Goal: Information Seeking & Learning: Learn about a topic

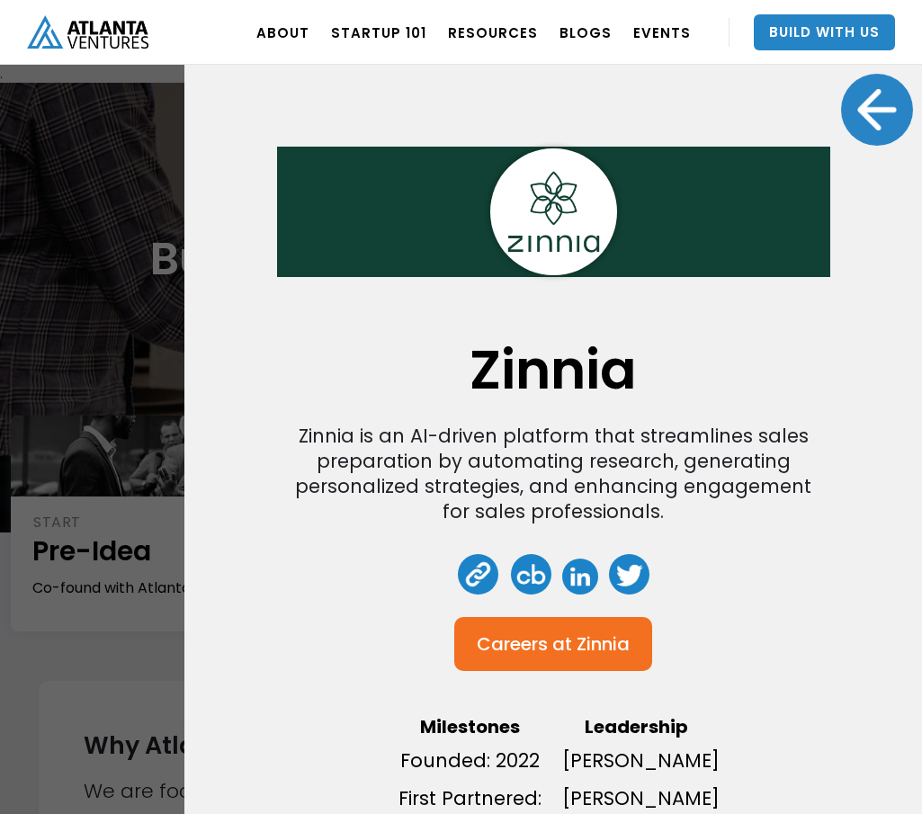
scroll to position [2908, 0]
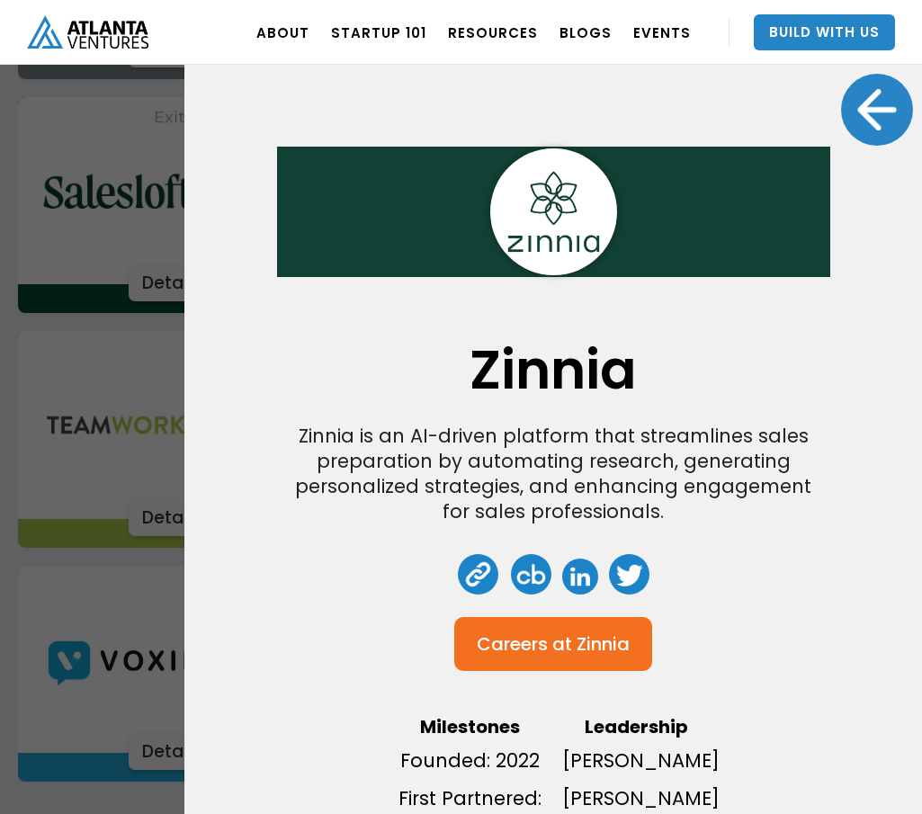
click at [859, 102] on div at bounding box center [877, 110] width 72 height 72
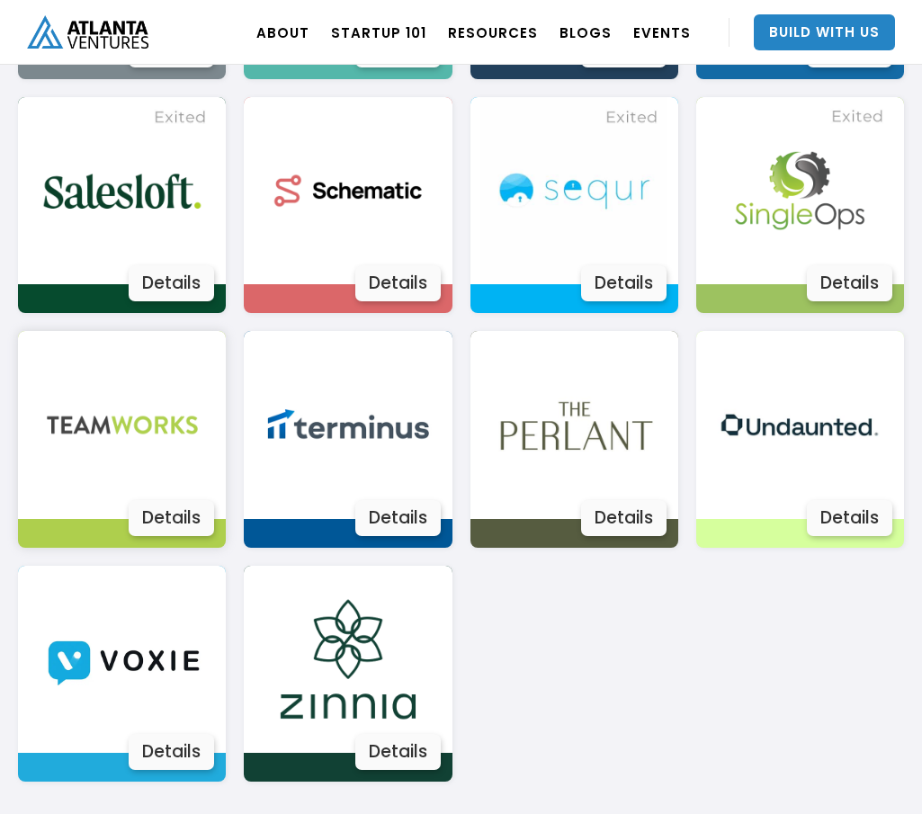
click at [177, 446] on img at bounding box center [122, 424] width 187 height 187
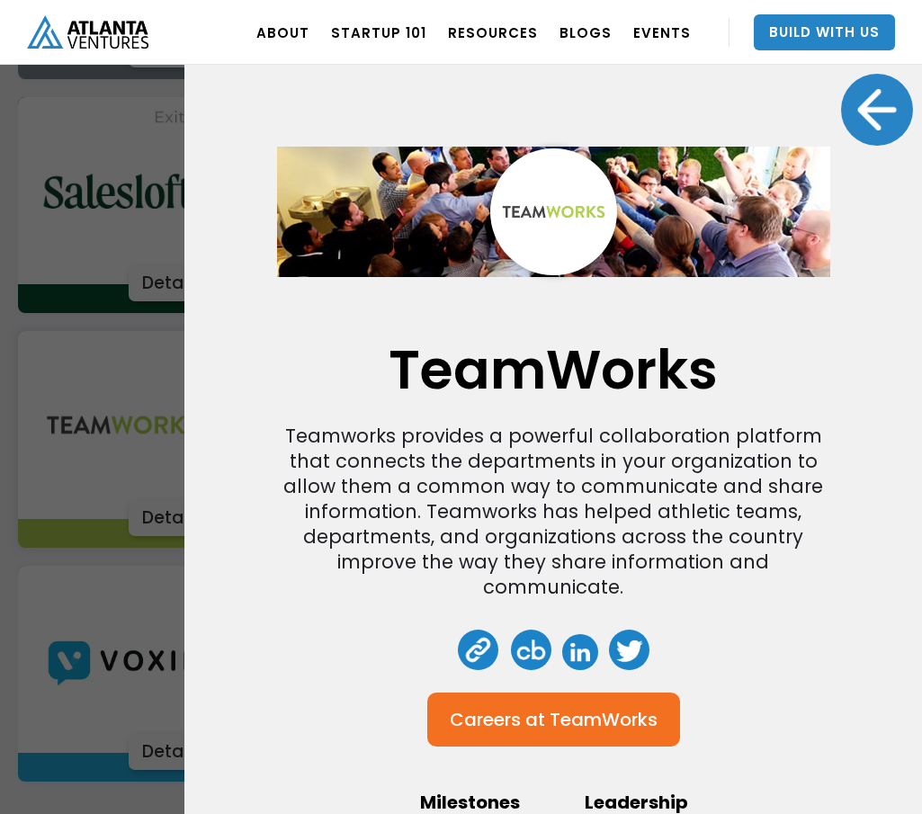
click at [577, 649] on link at bounding box center [580, 652] width 36 height 36
click at [893, 112] on div at bounding box center [877, 110] width 72 height 72
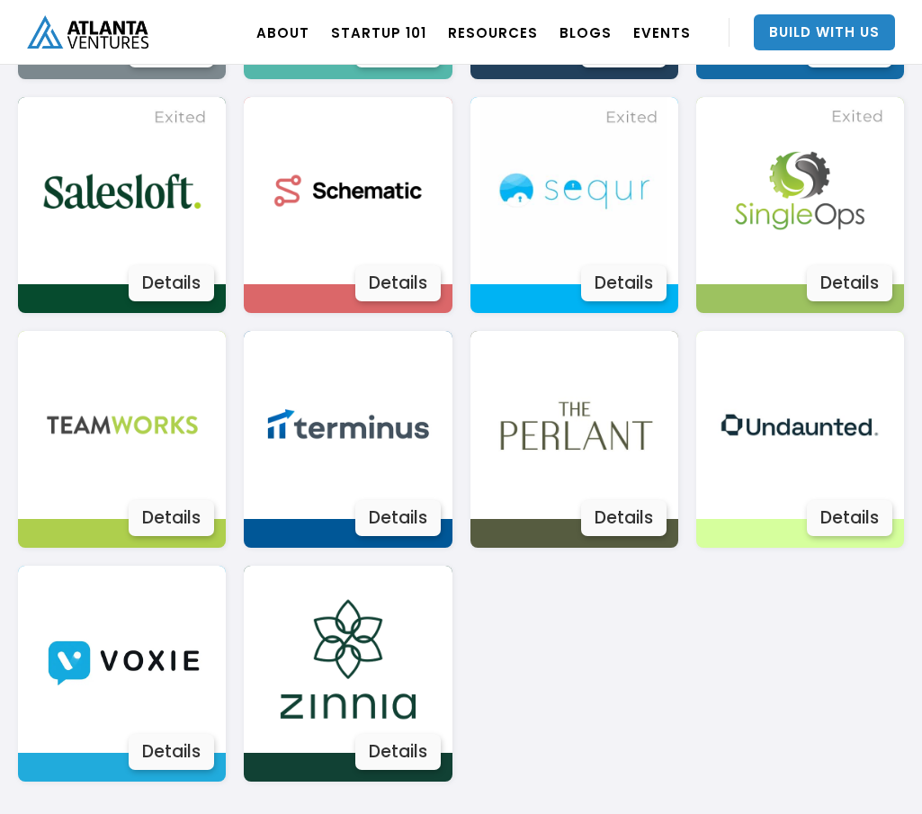
click at [387, 436] on img at bounding box center [348, 424] width 187 height 187
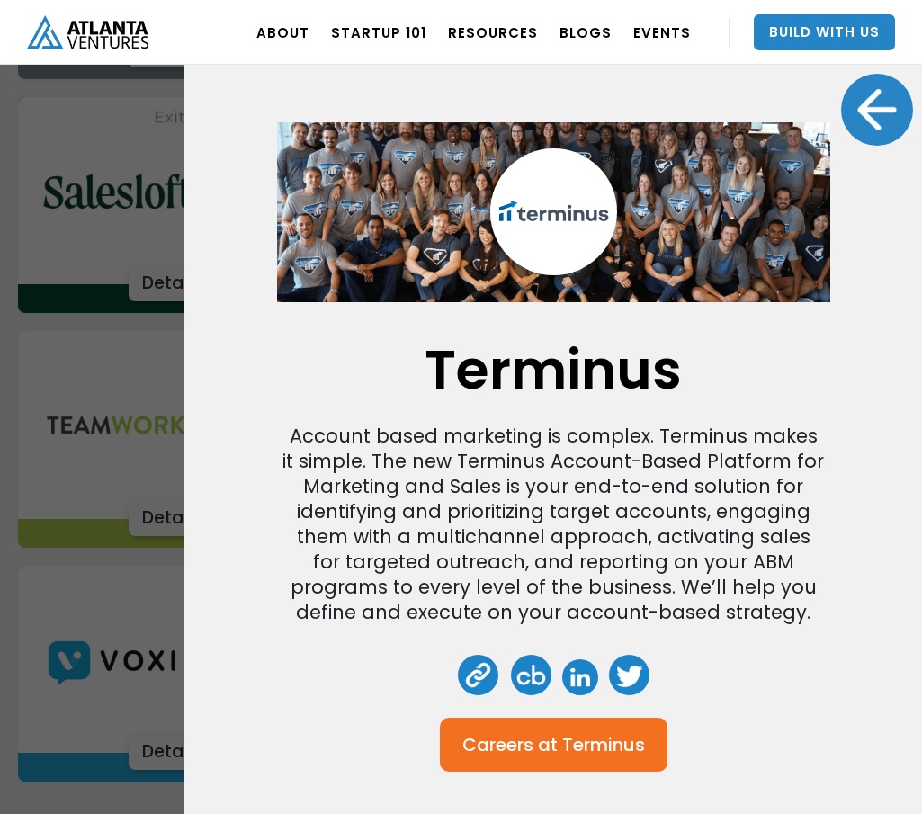
click at [569, 679] on link at bounding box center [580, 677] width 36 height 36
click at [851, 108] on div at bounding box center [877, 110] width 72 height 72
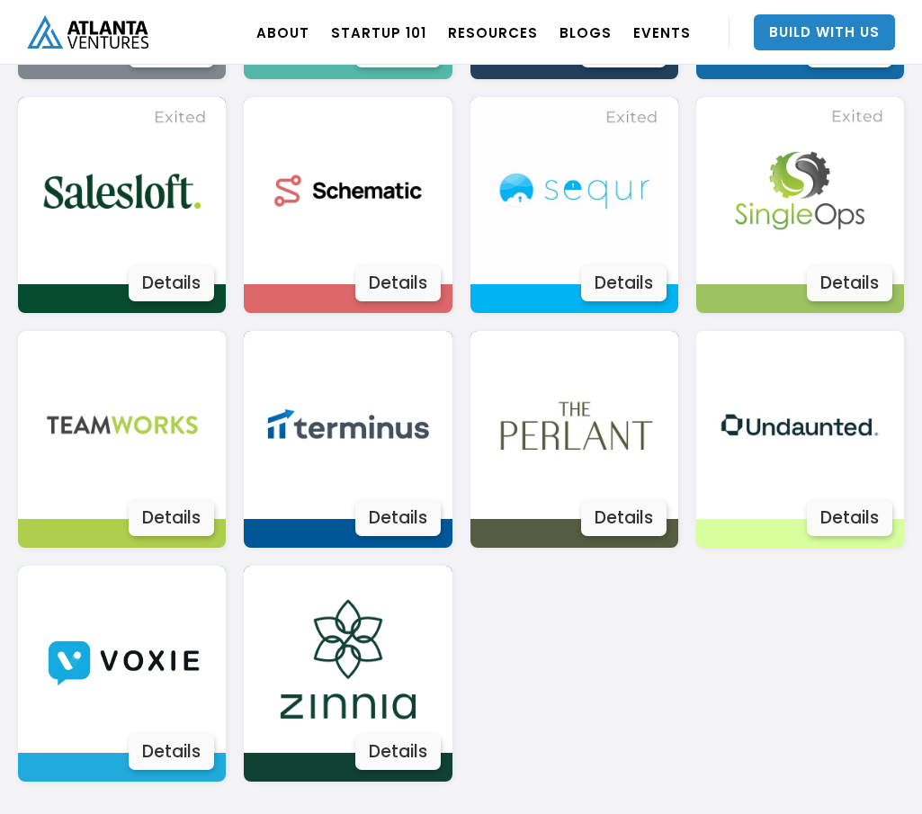
drag, startPoint x: 527, startPoint y: 584, endPoint x: 512, endPoint y: 574, distance: 18.2
click at [113, 157] on img at bounding box center [122, 190] width 187 height 187
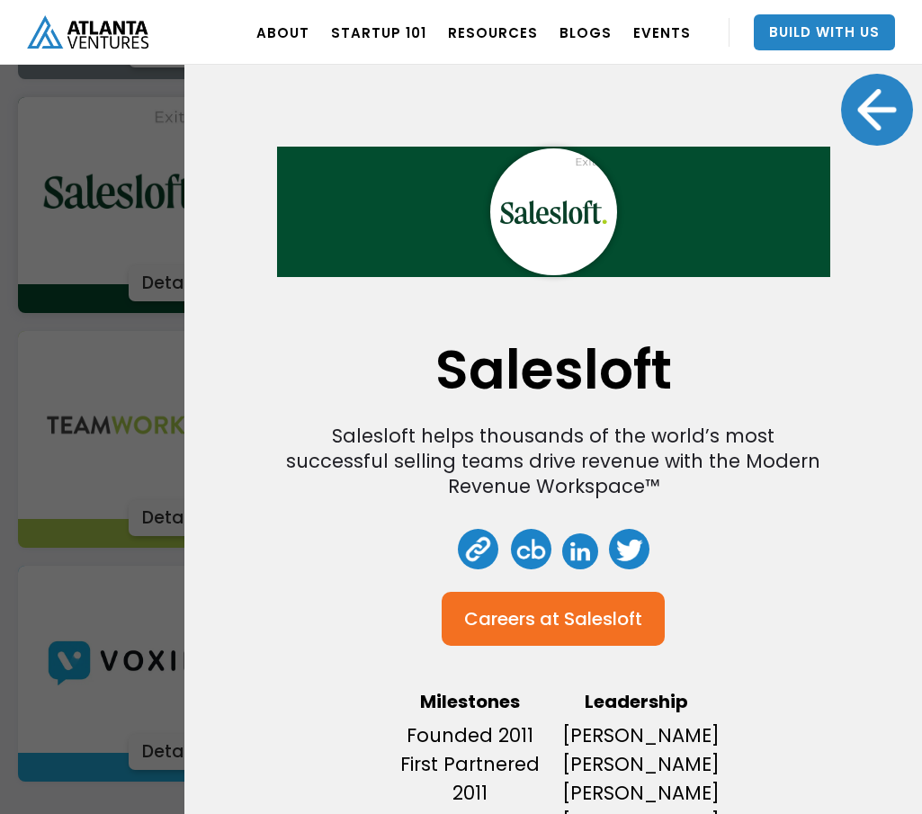
click at [573, 561] on link at bounding box center [580, 551] width 36 height 36
drag, startPoint x: 885, startPoint y: 125, endPoint x: 464, endPoint y: 437, distance: 524.1
click at [886, 124] on div at bounding box center [877, 110] width 72 height 72
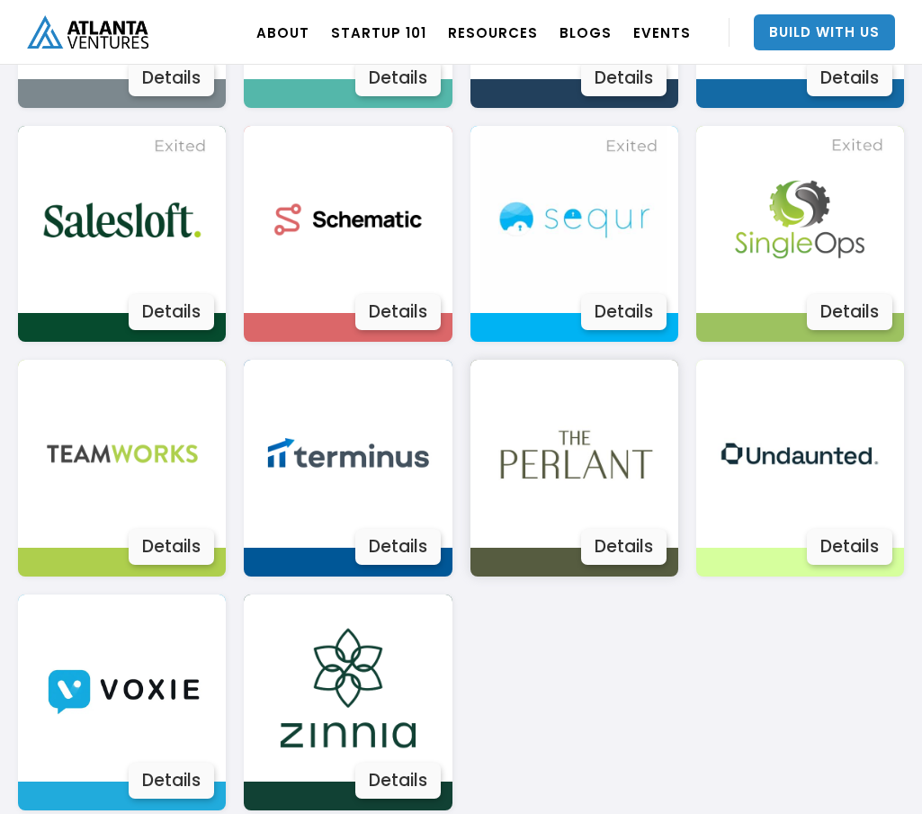
scroll to position [2788, 0]
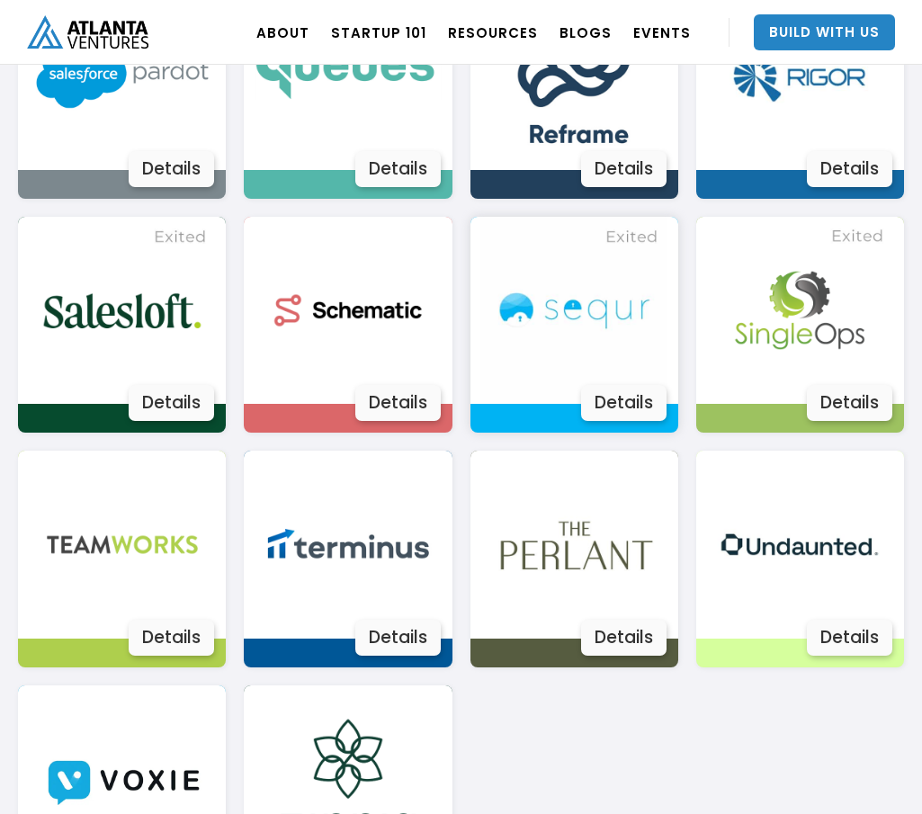
click at [614, 368] on img at bounding box center [573, 310] width 187 height 187
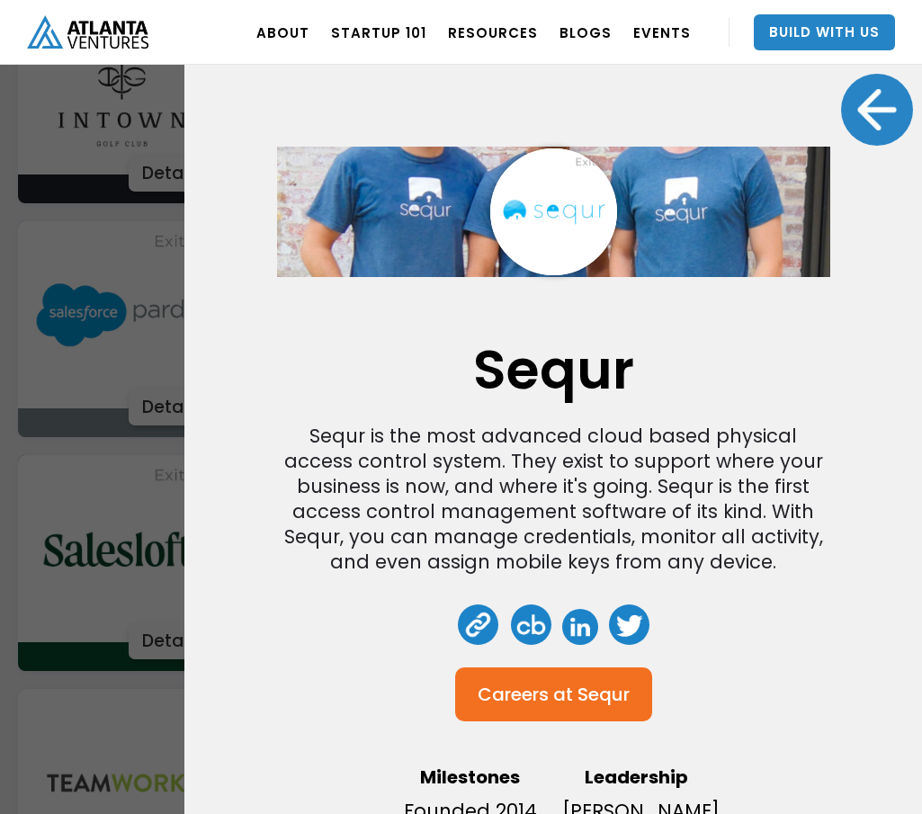
scroll to position [2428, 0]
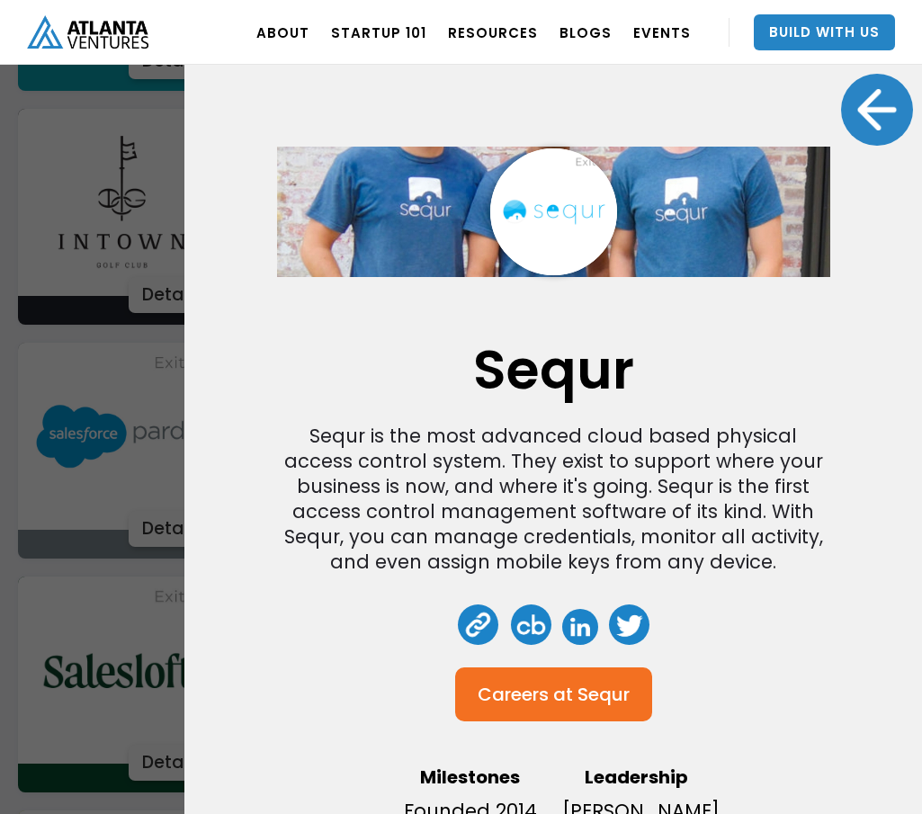
drag, startPoint x: 864, startPoint y: 119, endPoint x: 847, endPoint y: 143, distance: 29.2
click at [864, 119] on div at bounding box center [877, 110] width 72 height 72
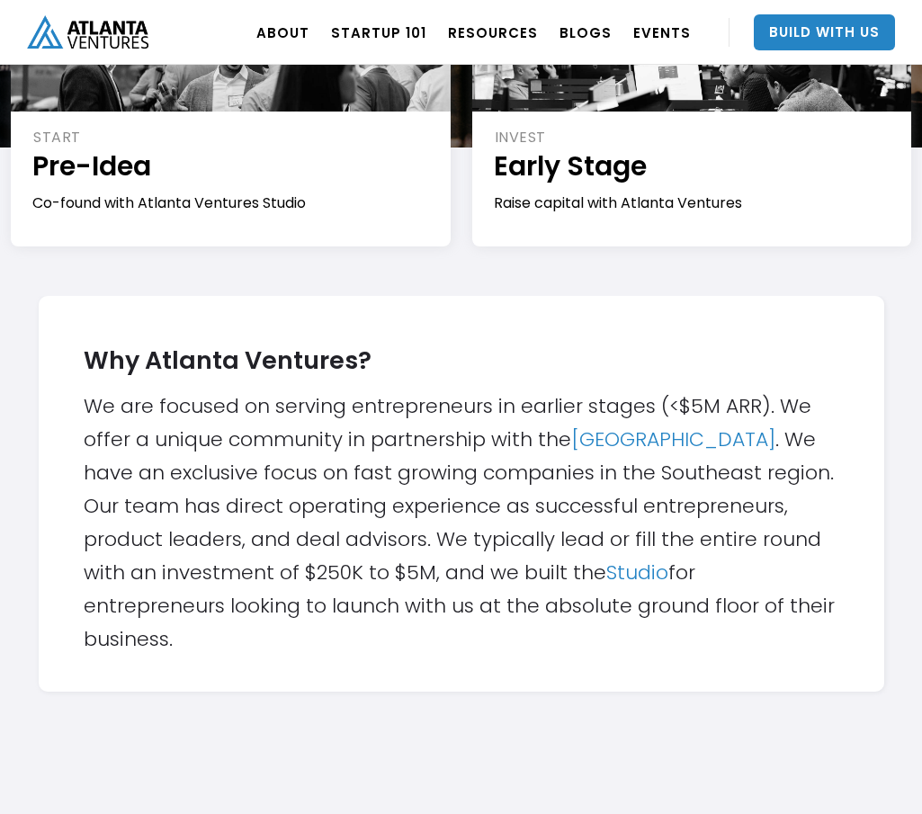
scroll to position [299, 0]
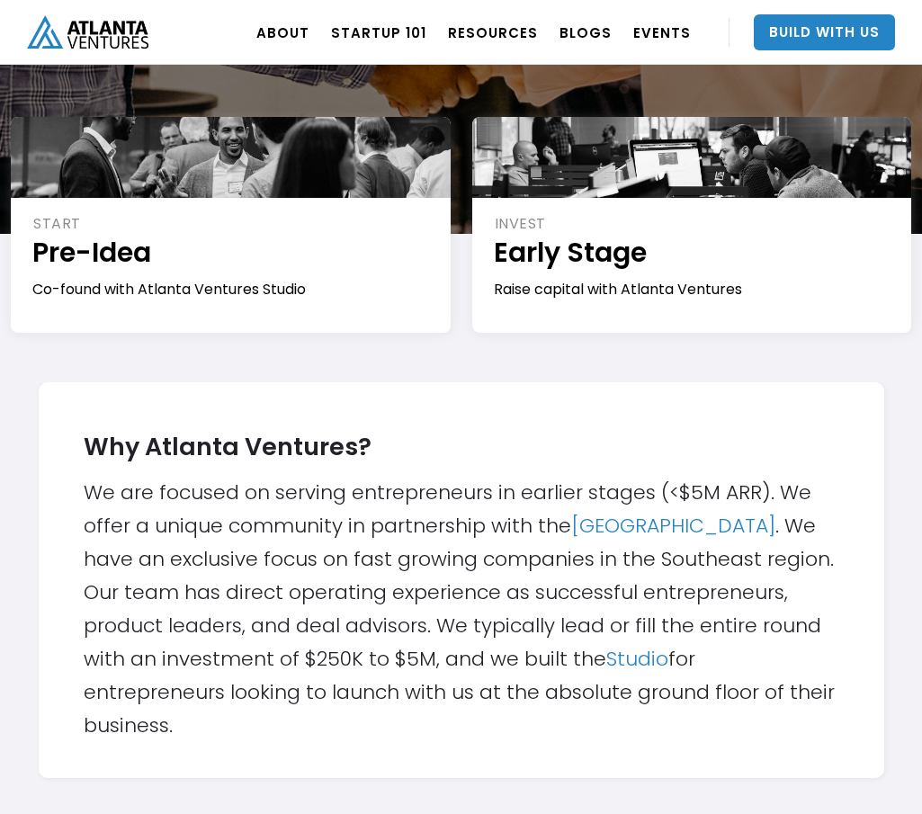
drag, startPoint x: 435, startPoint y: 374, endPoint x: 444, endPoint y: 371, distance: 9.7
click at [435, 374] on div "START Pre-Idea Co-found with Atlanta Ventures Studio Join the Studio →" at bounding box center [231, 249] width 462 height 265
click at [469, 421] on div "Why Atlanta Ventures? We are focused on serving entrepreneurs in earlier stages…" at bounding box center [462, 580] width 756 height 324
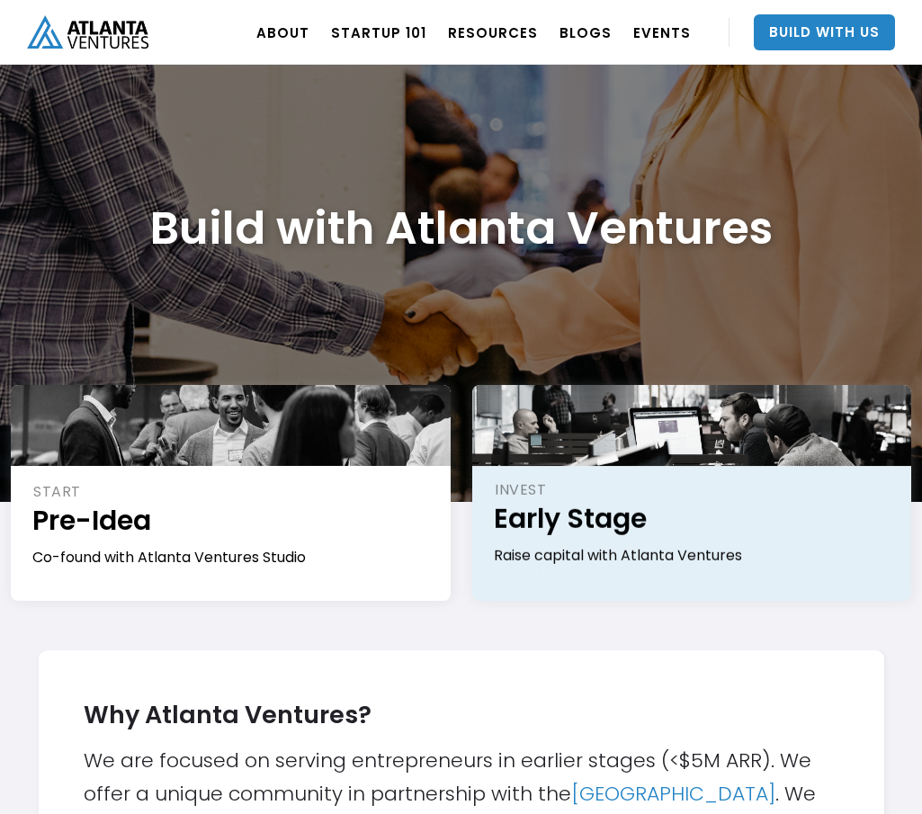
scroll to position [0, 0]
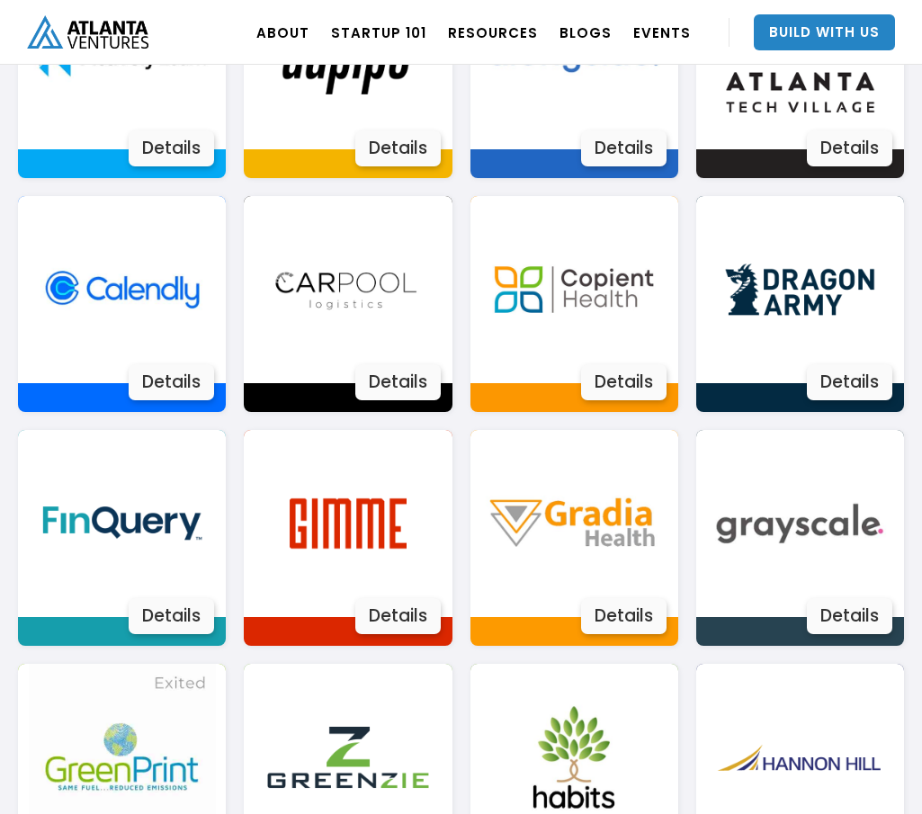
scroll to position [1304, 0]
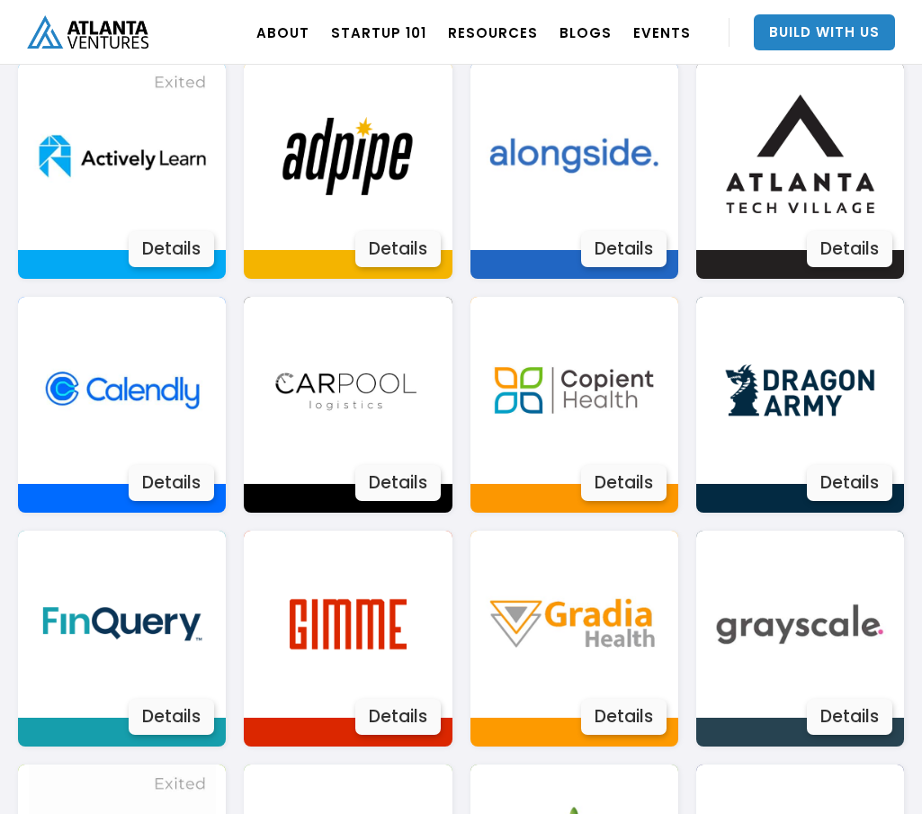
click at [775, 231] on img at bounding box center [799, 155] width 187 height 187
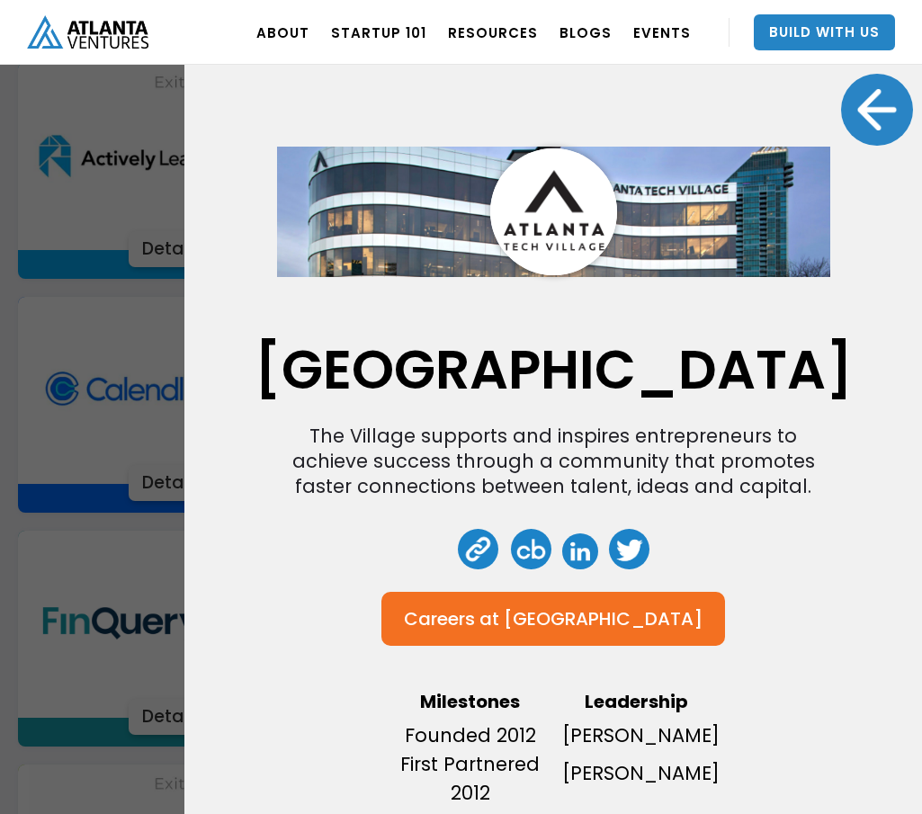
click at [579, 569] on link at bounding box center [580, 551] width 36 height 36
click at [478, 569] on link at bounding box center [478, 549] width 40 height 40
click at [871, 120] on div at bounding box center [877, 110] width 72 height 72
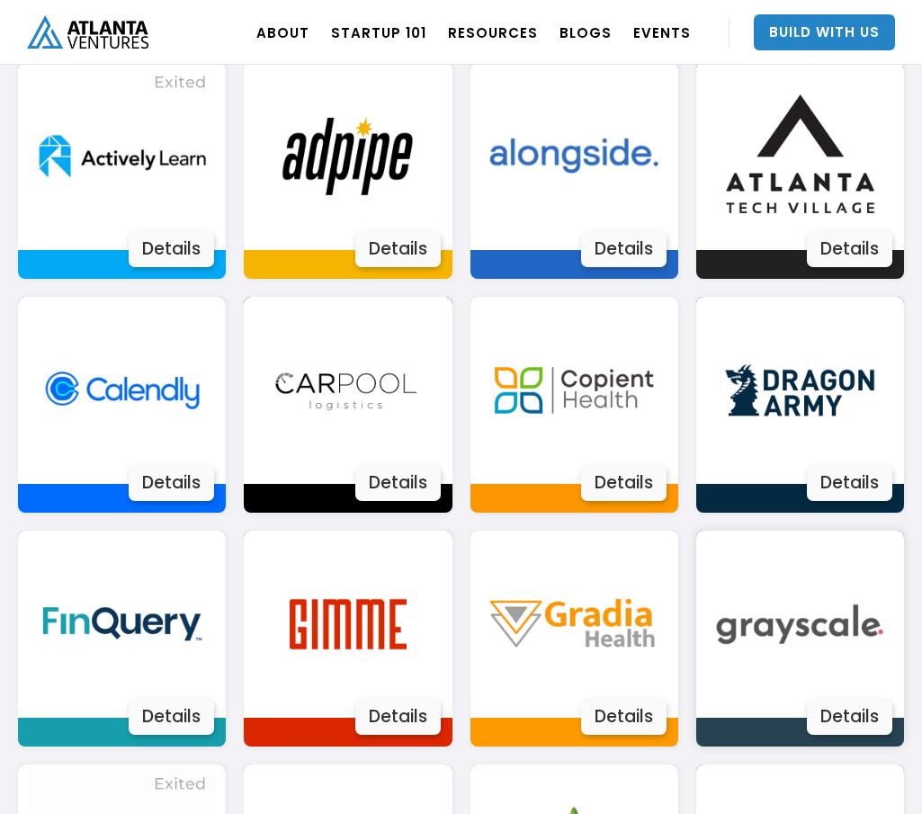
click at [780, 608] on img at bounding box center [799, 624] width 187 height 187
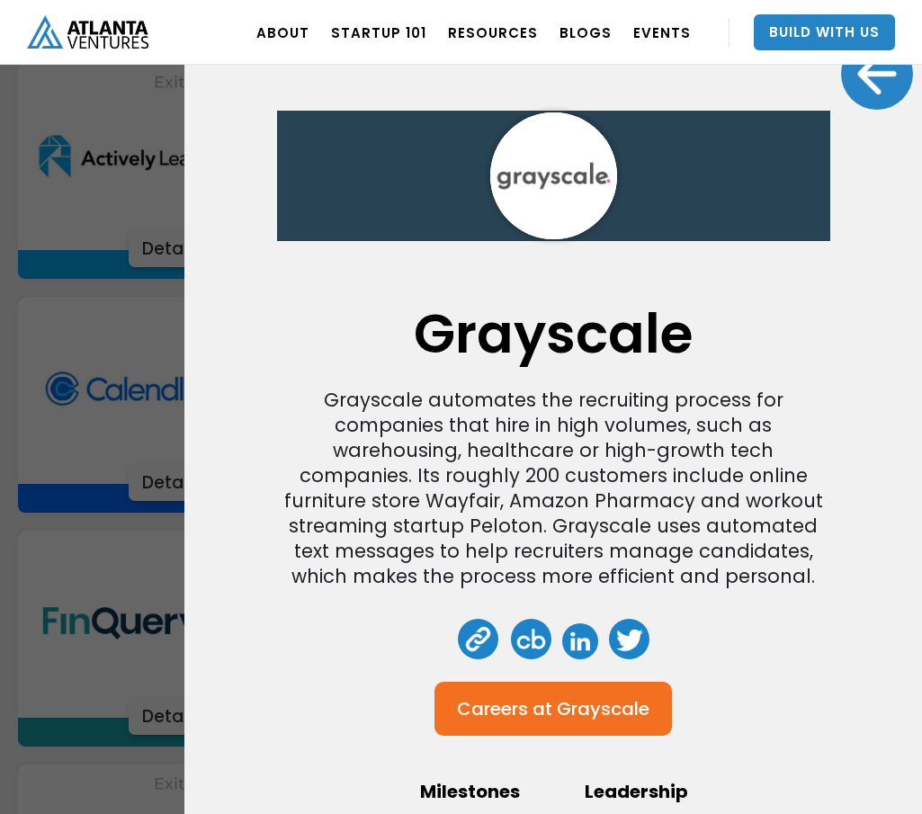
scroll to position [120, 0]
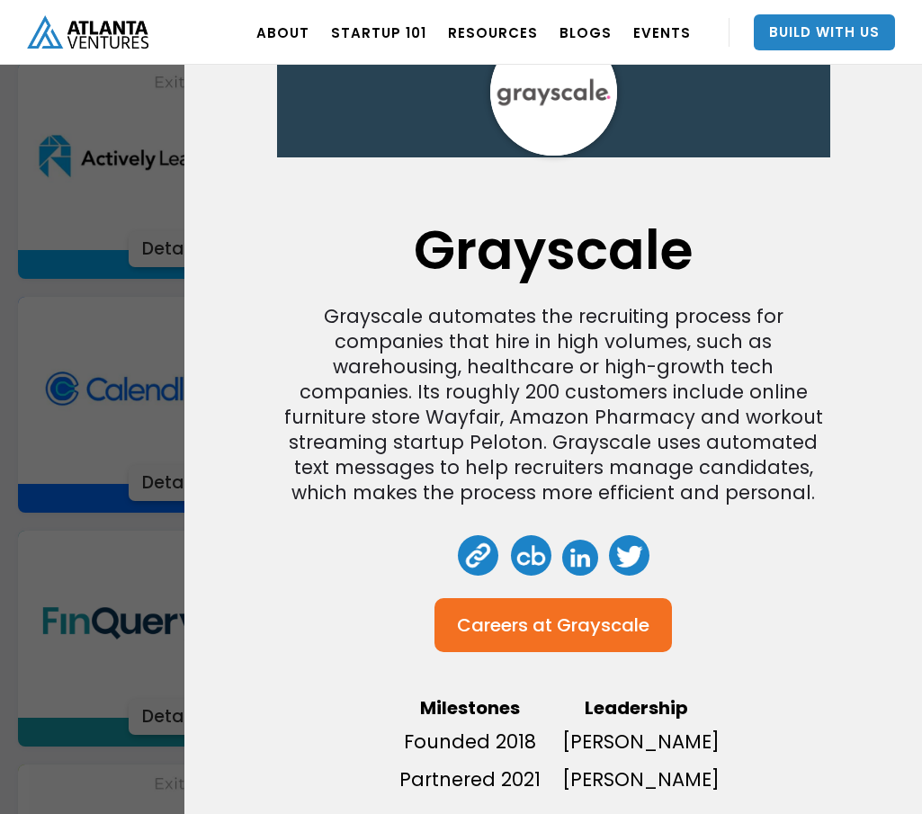
click at [579, 551] on link at bounding box center [580, 558] width 36 height 36
click at [300, 378] on div "Grayscale automates the recruiting process for companies that hire in high volu…" at bounding box center [553, 405] width 542 height 202
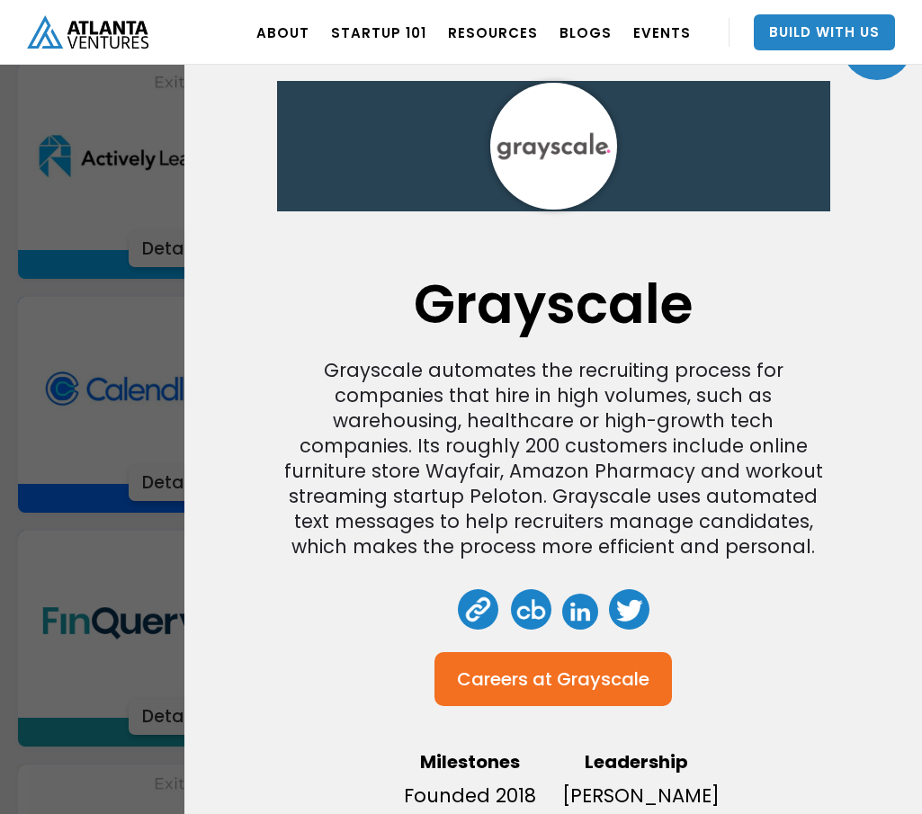
scroll to position [0, 0]
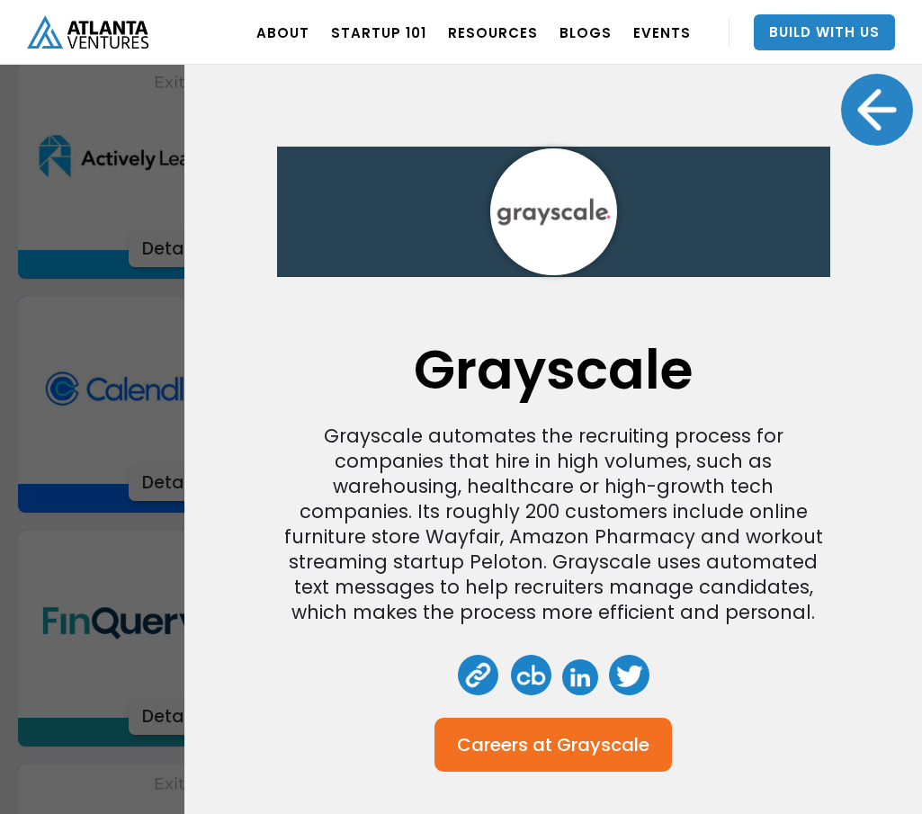
click at [866, 124] on div at bounding box center [877, 110] width 72 height 72
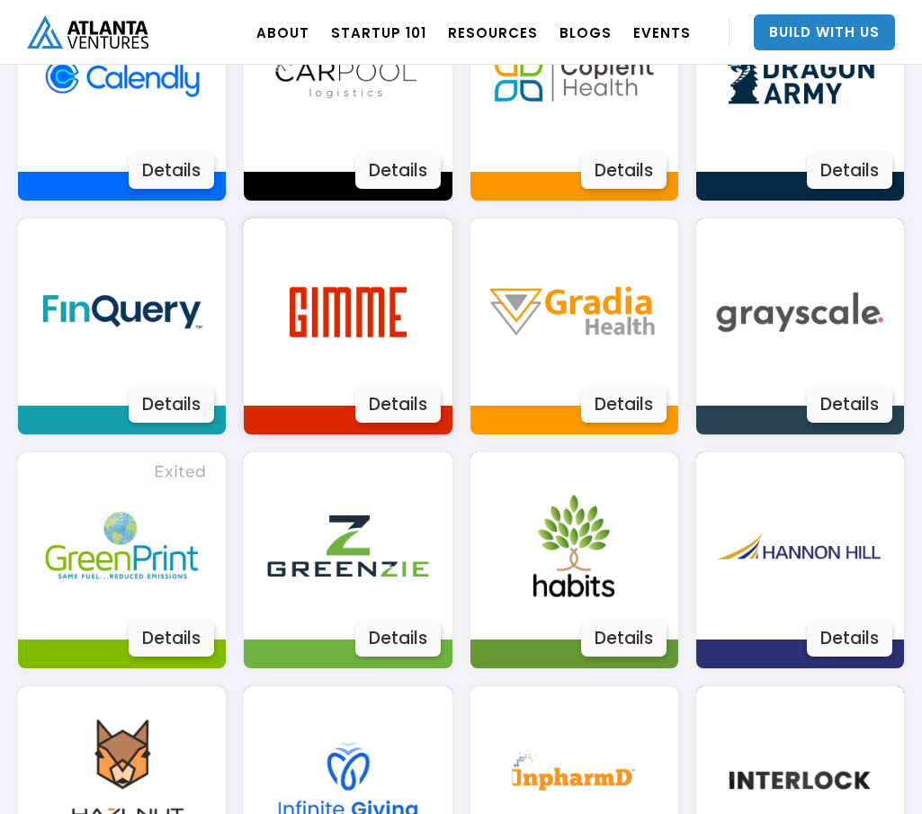
scroll to position [1754, 0]
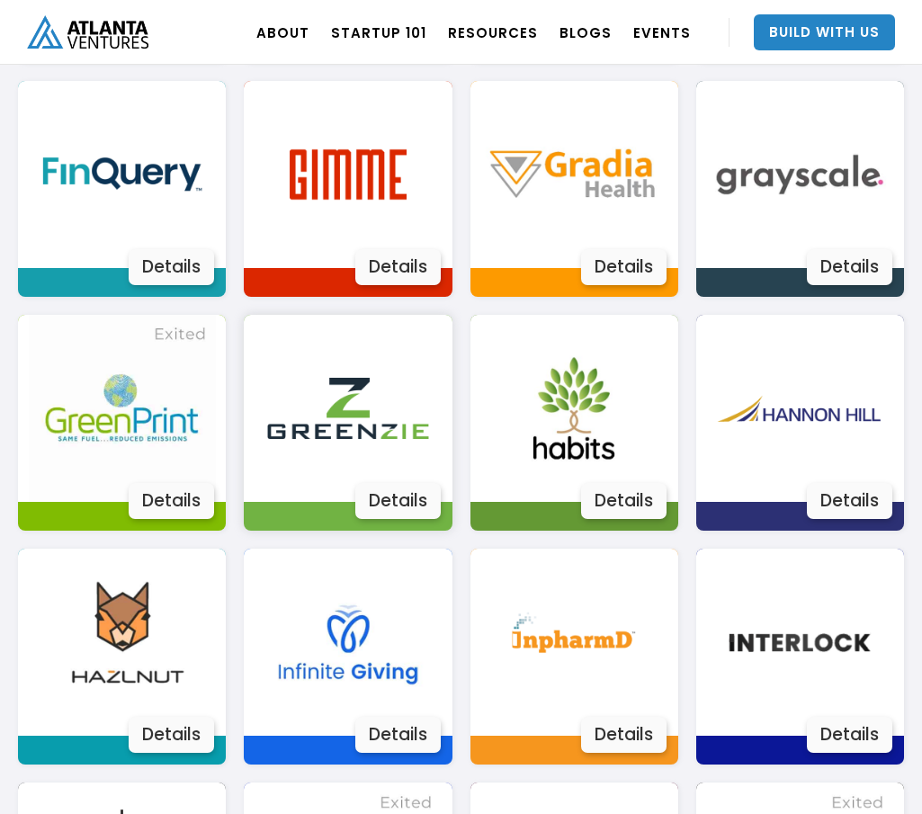
click at [363, 487] on div "Details" at bounding box center [397, 501] width 85 height 36
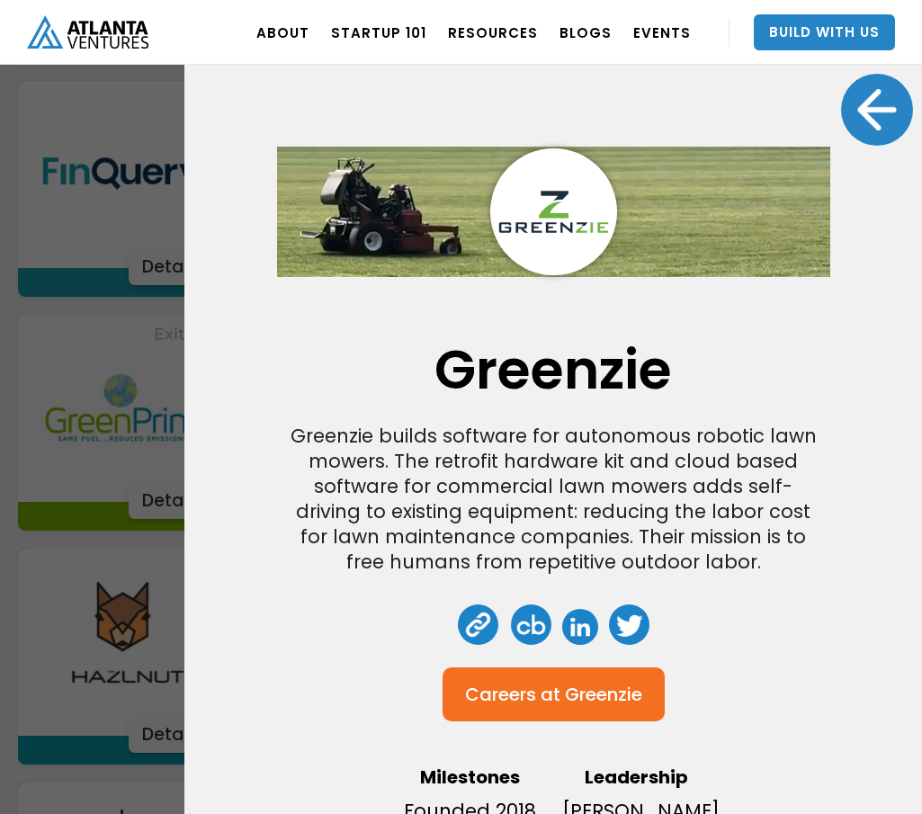
click at [850, 117] on div at bounding box center [877, 110] width 72 height 72
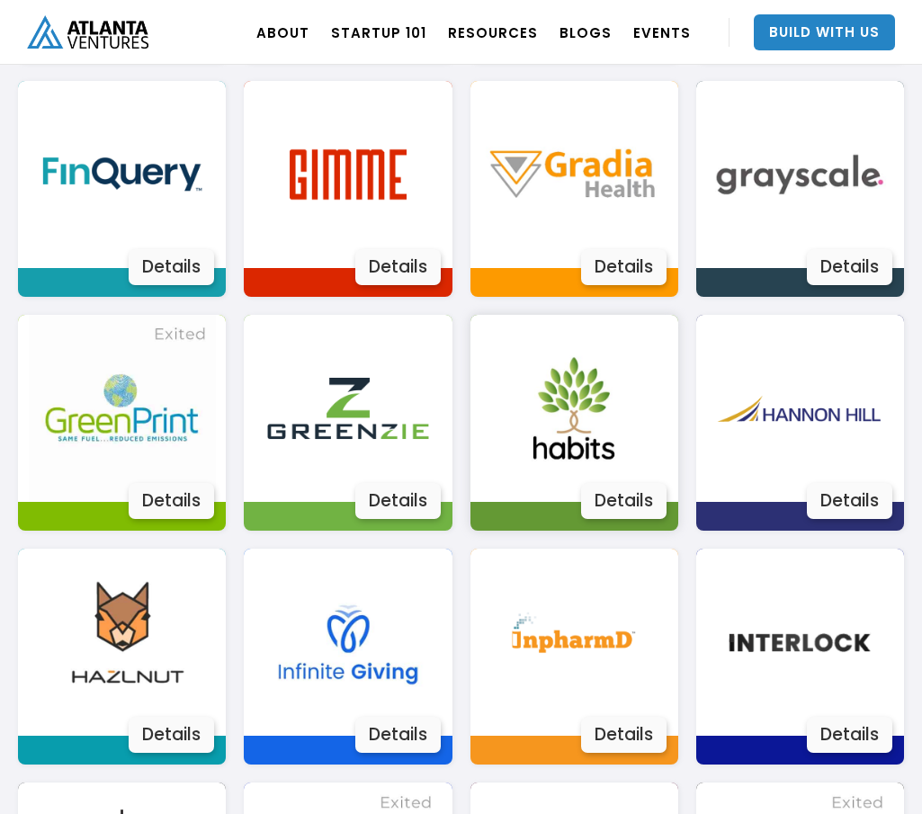
click at [553, 475] on img at bounding box center [573, 408] width 187 height 187
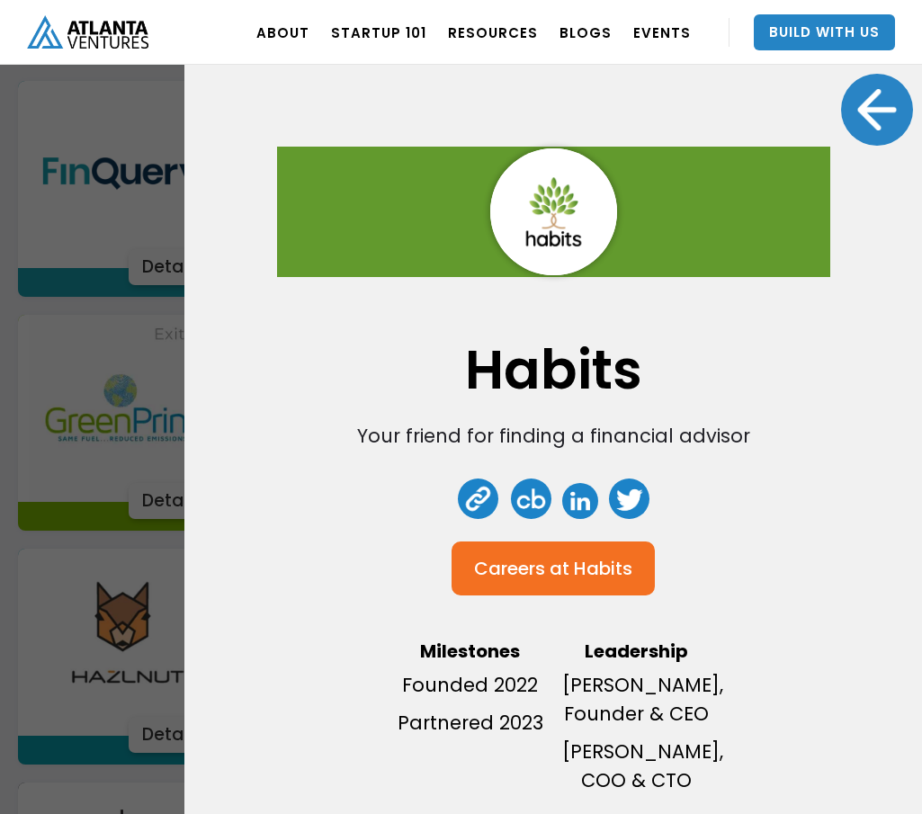
click at [857, 106] on div at bounding box center [877, 110] width 72 height 72
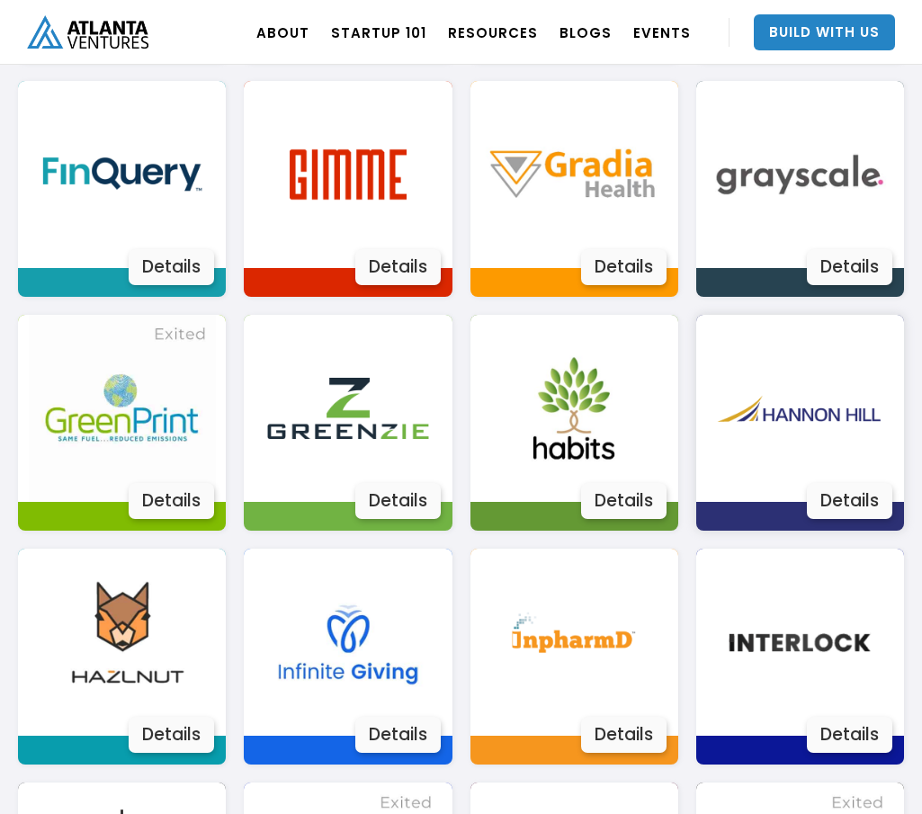
click at [818, 395] on img at bounding box center [799, 408] width 187 height 187
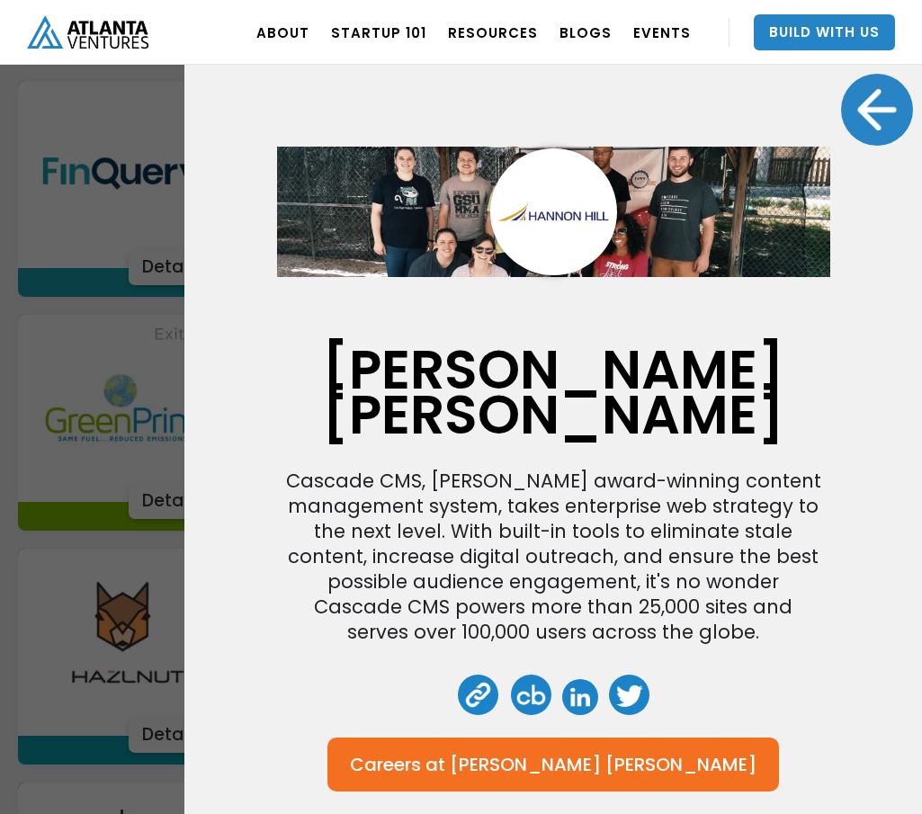
click at [415, 469] on div "Cascade CMS, [PERSON_NAME] award-winning content management system, takes enter…" at bounding box center [553, 557] width 542 height 176
click at [579, 679] on link at bounding box center [580, 697] width 36 height 36
click at [236, 477] on div "Hannon Hill Cascade CMS, Hannon Hill's award-winning content management system,…" at bounding box center [553, 407] width 738 height 814
click at [485, 675] on link at bounding box center [478, 695] width 40 height 40
click at [865, 113] on div at bounding box center [877, 110] width 72 height 72
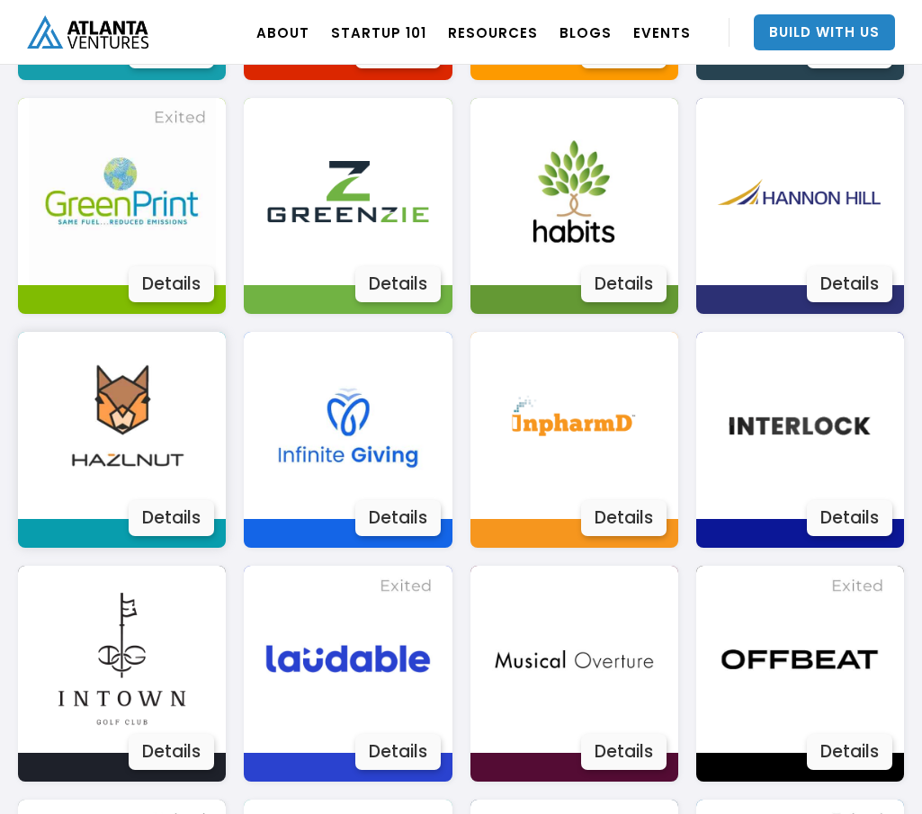
scroll to position [1994, 0]
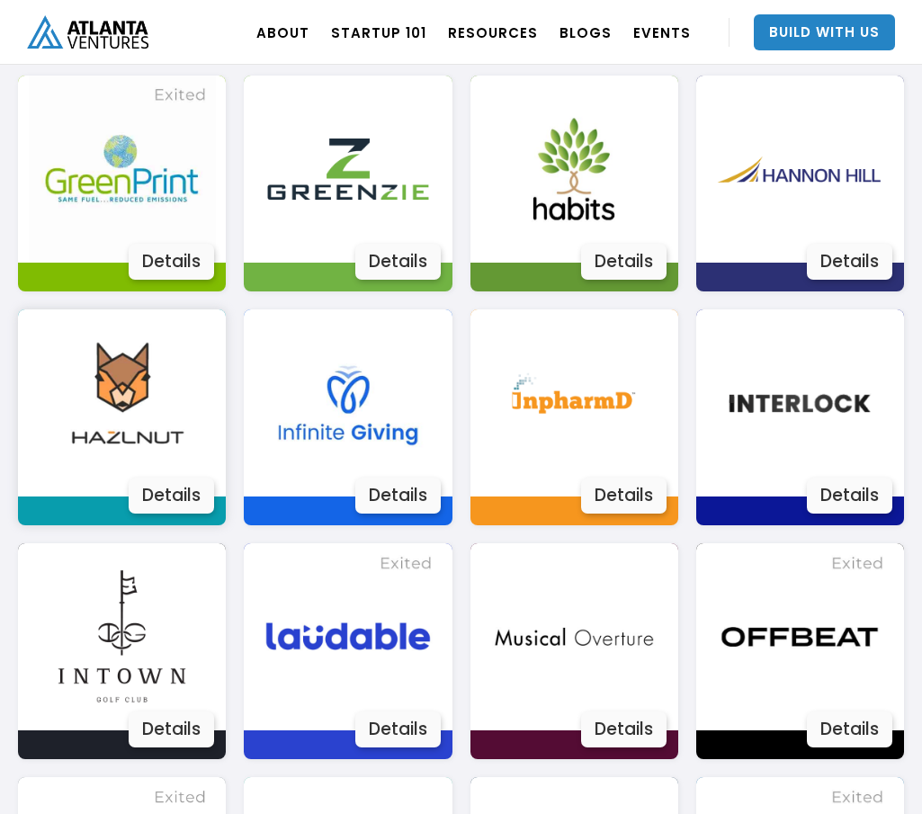
click at [147, 451] on img at bounding box center [122, 402] width 187 height 187
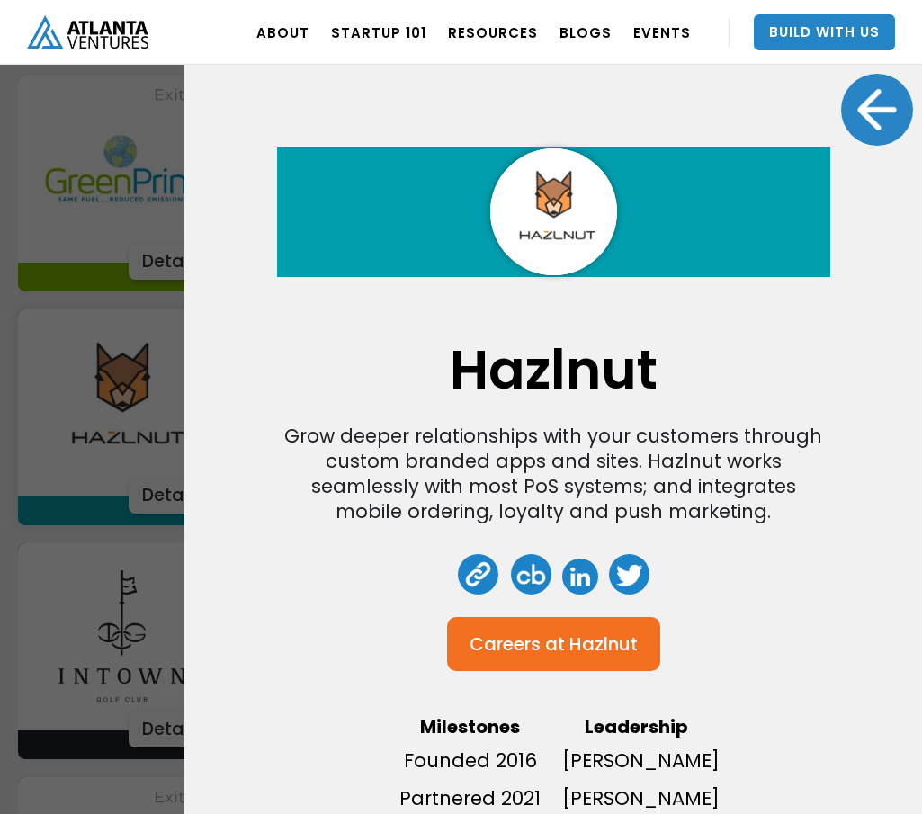
click at [873, 122] on div at bounding box center [877, 110] width 72 height 72
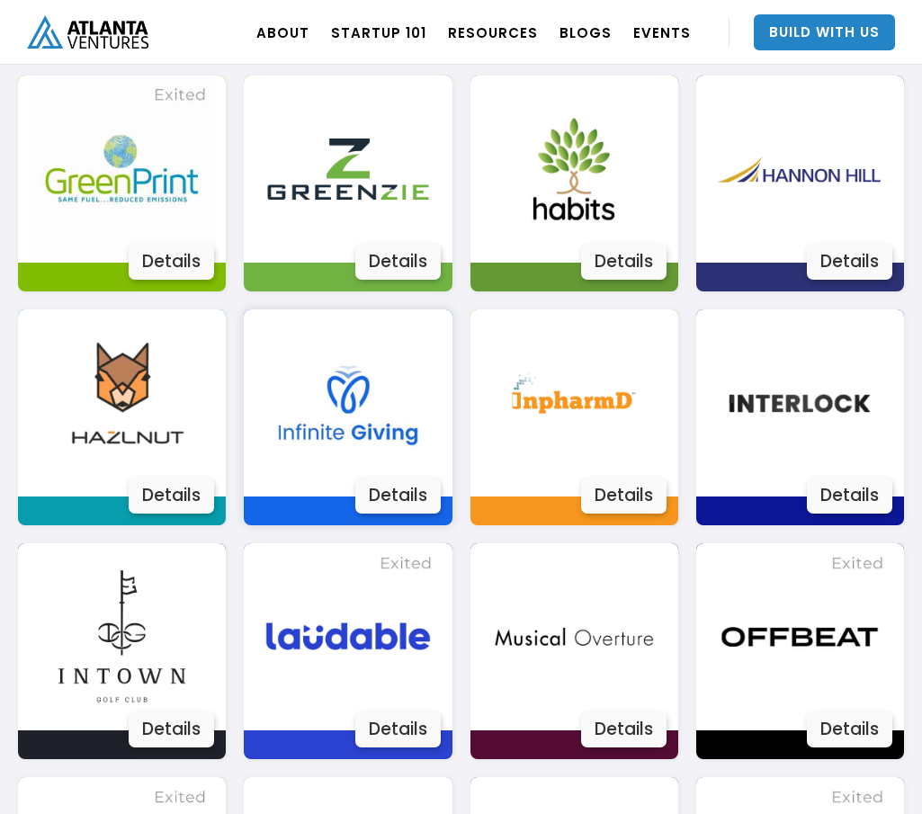
click at [306, 399] on img at bounding box center [348, 402] width 187 height 187
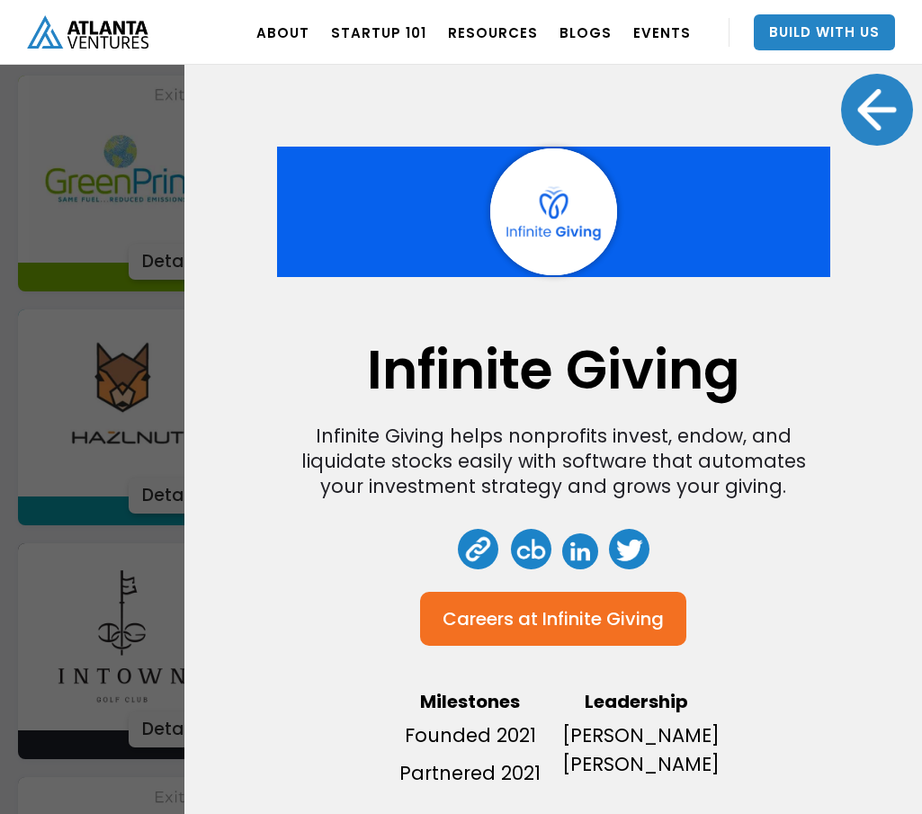
click at [880, 118] on div at bounding box center [877, 110] width 72 height 72
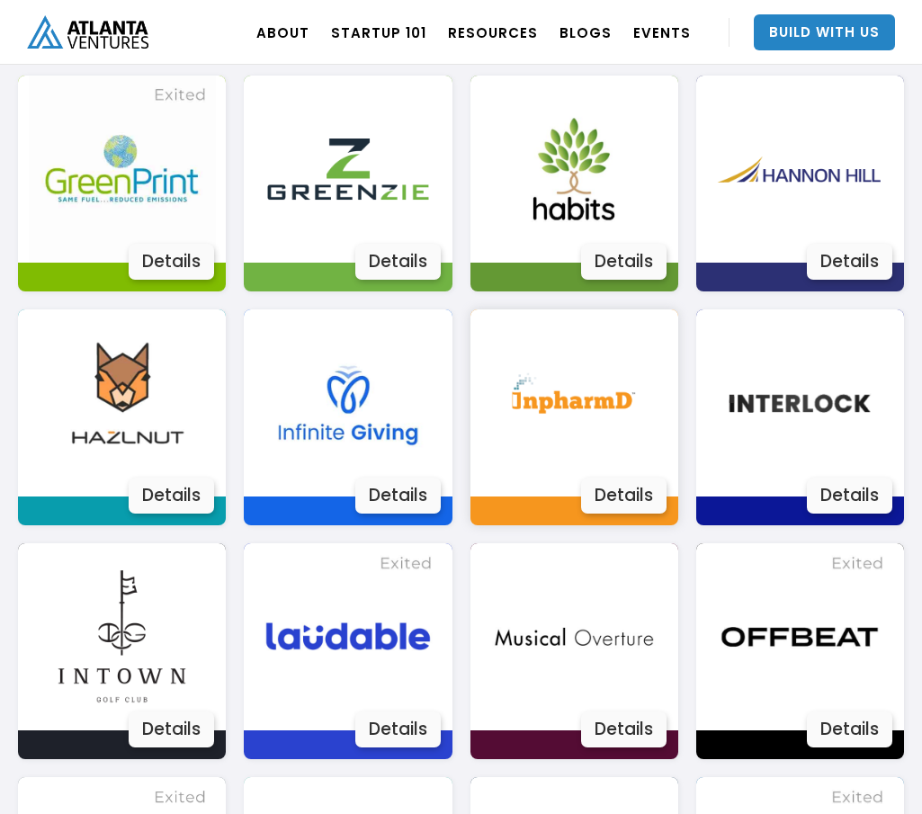
click at [580, 472] on img at bounding box center [573, 402] width 187 height 187
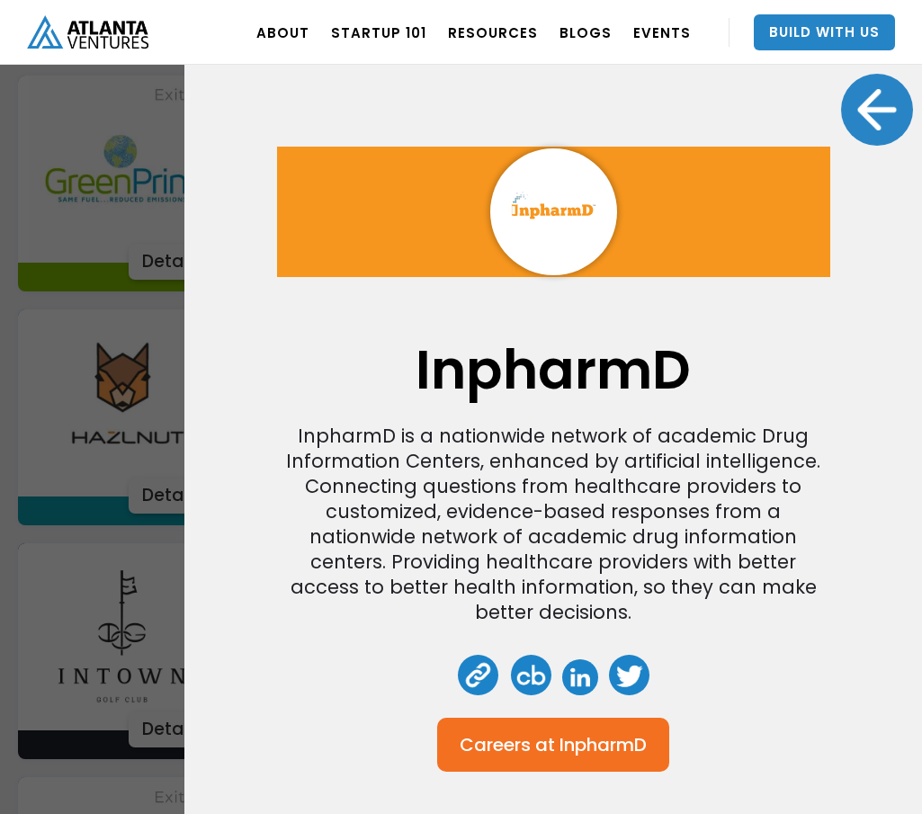
click at [393, 465] on div "InpharmD is a nationwide network of academic Drug Information Centers, enhanced…" at bounding box center [553, 525] width 542 height 202
click at [431, 468] on div "InpharmD is a nationwide network of academic Drug Information Centers, enhanced…" at bounding box center [553, 525] width 542 height 202
click at [562, 536] on div "InpharmD is a nationwide network of academic Drug Information Centers, enhanced…" at bounding box center [553, 525] width 542 height 202
click at [435, 554] on div "InpharmD is a nationwide network of academic Drug Information Centers, enhanced…" at bounding box center [553, 525] width 542 height 202
click at [568, 678] on link at bounding box center [580, 677] width 36 height 36
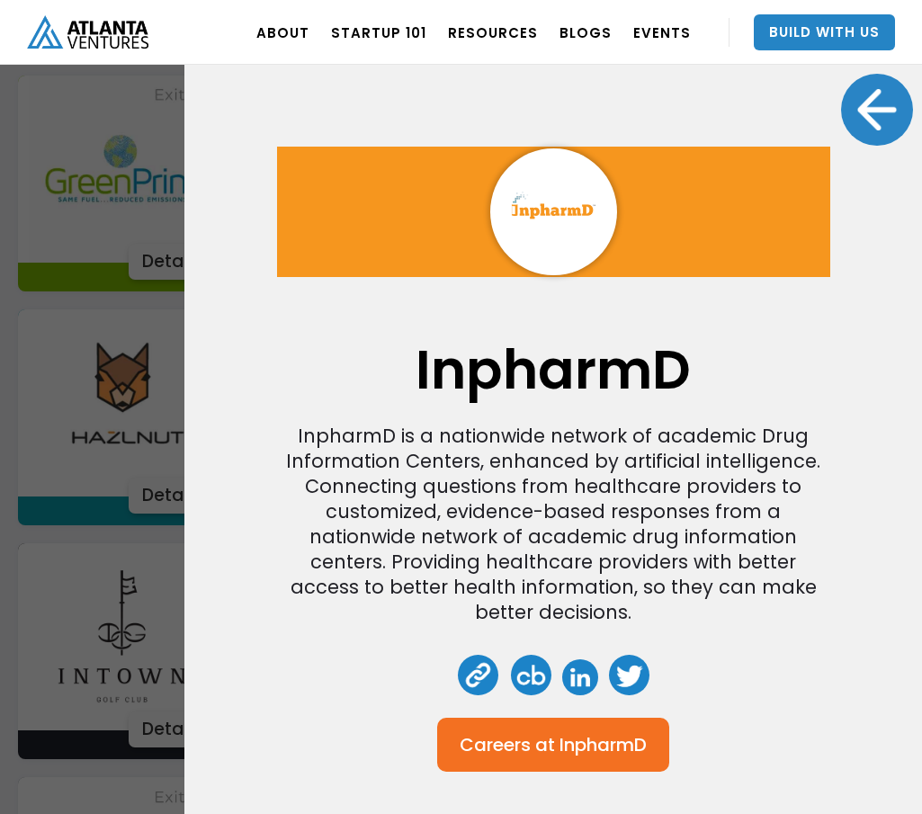
click at [480, 676] on link at bounding box center [478, 675] width 40 height 40
click at [856, 109] on div at bounding box center [877, 110] width 72 height 72
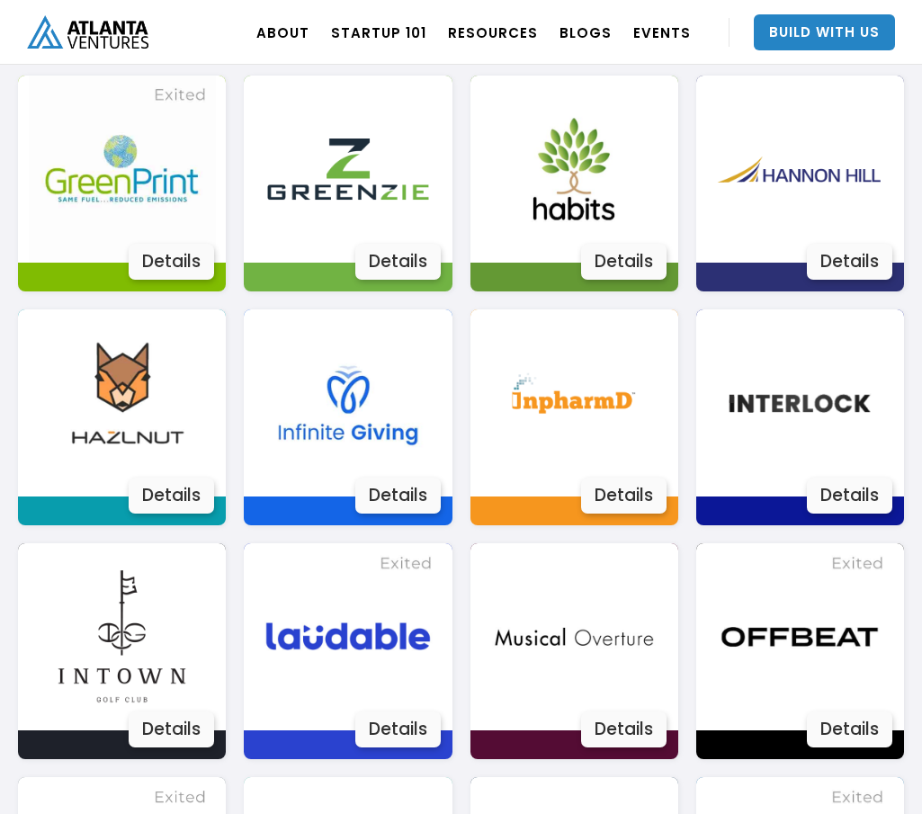
click at [467, 536] on div "Actively Learn Actively Learn’s mission is to enable every student to learn dee…" at bounding box center [461, 534] width 886 height 2322
click at [787, 435] on img at bounding box center [799, 402] width 187 height 187
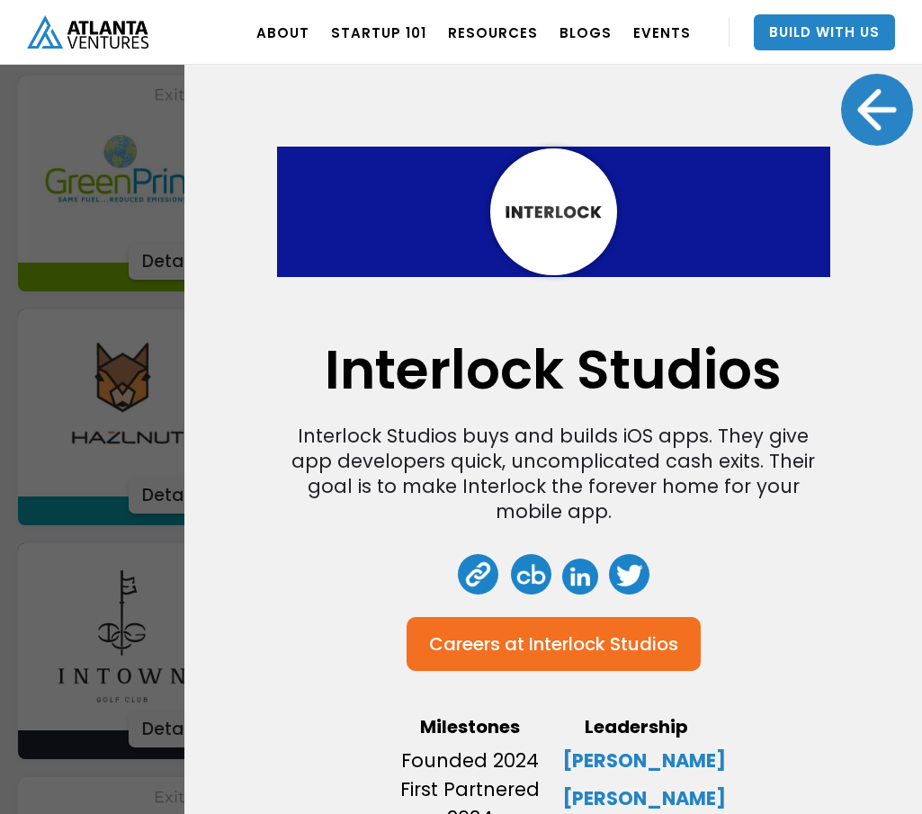
click at [573, 577] on link at bounding box center [580, 577] width 36 height 36
click at [874, 87] on div at bounding box center [877, 110] width 72 height 72
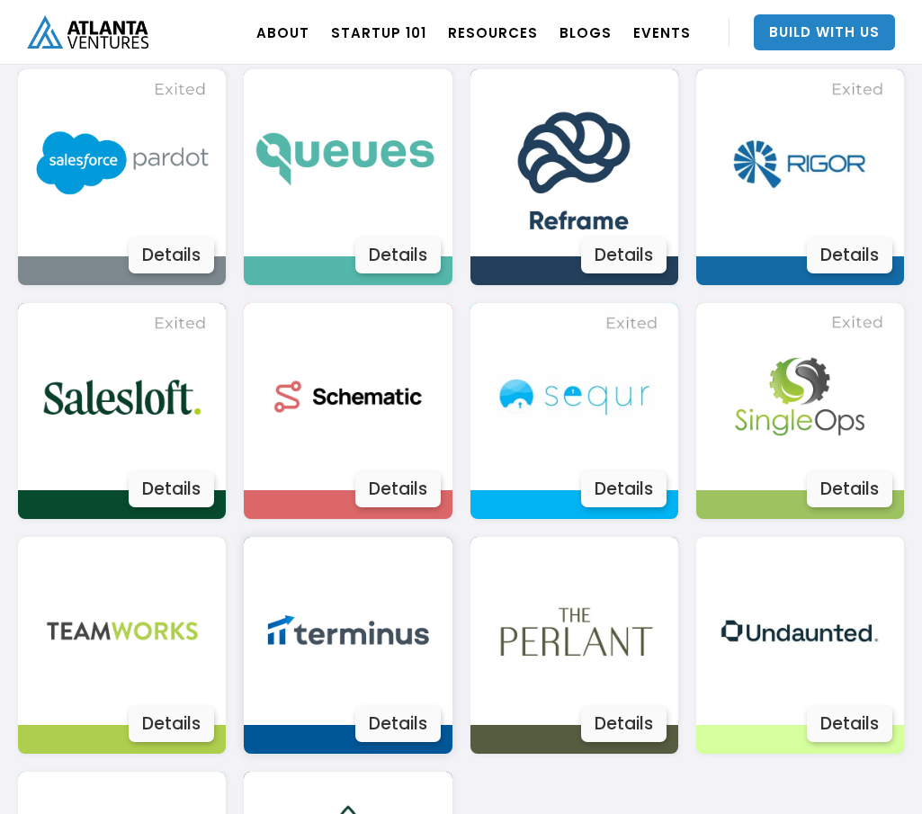
scroll to position [2713, 0]
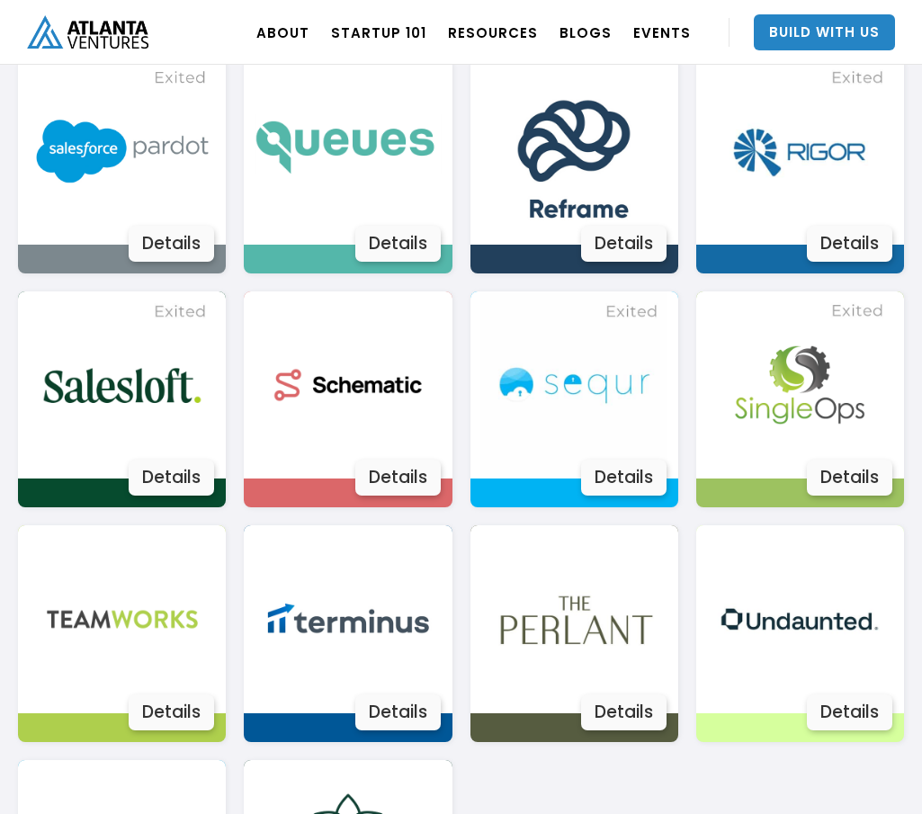
click at [377, 191] on img at bounding box center [348, 151] width 187 height 187
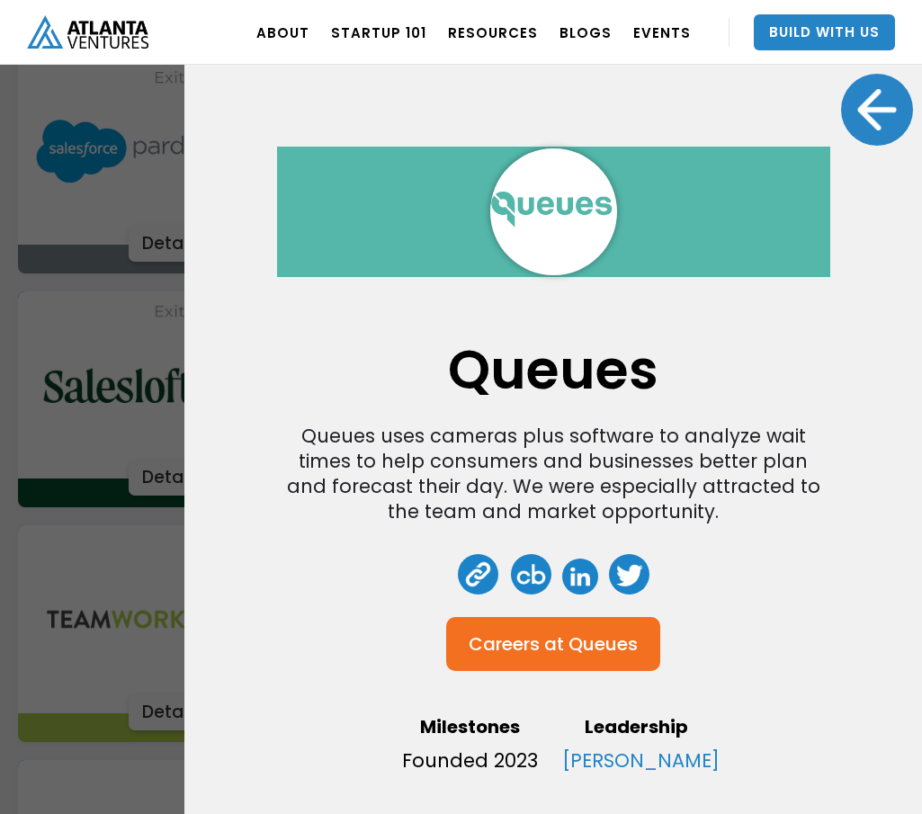
click at [850, 128] on div at bounding box center [877, 110] width 72 height 72
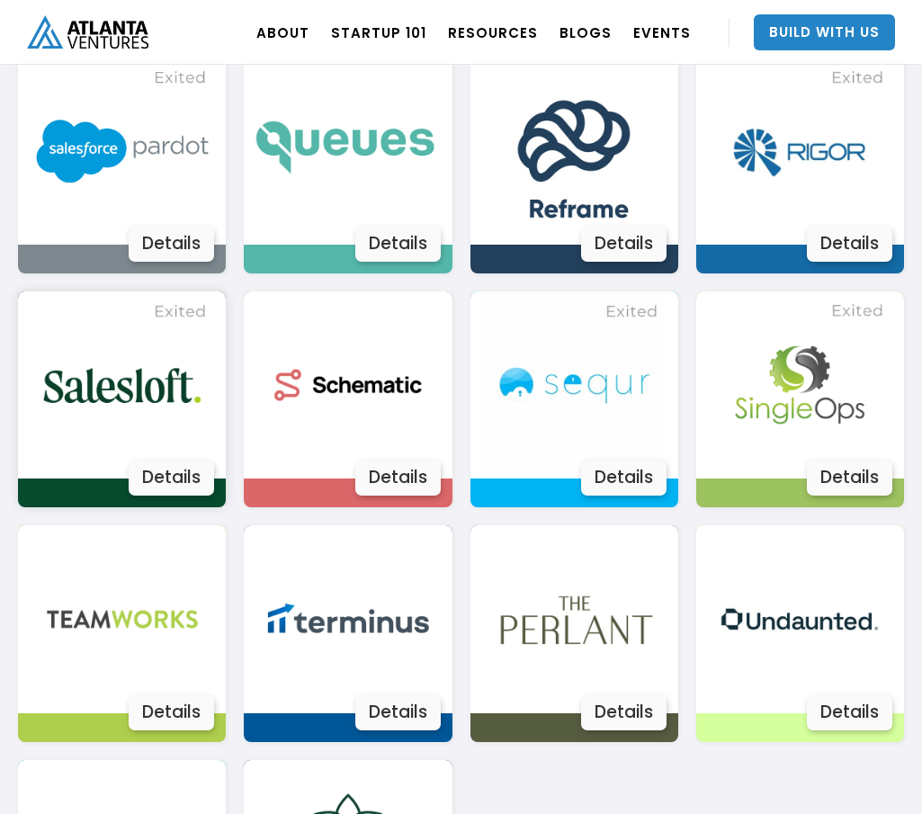
click at [155, 420] on img at bounding box center [122, 384] width 187 height 187
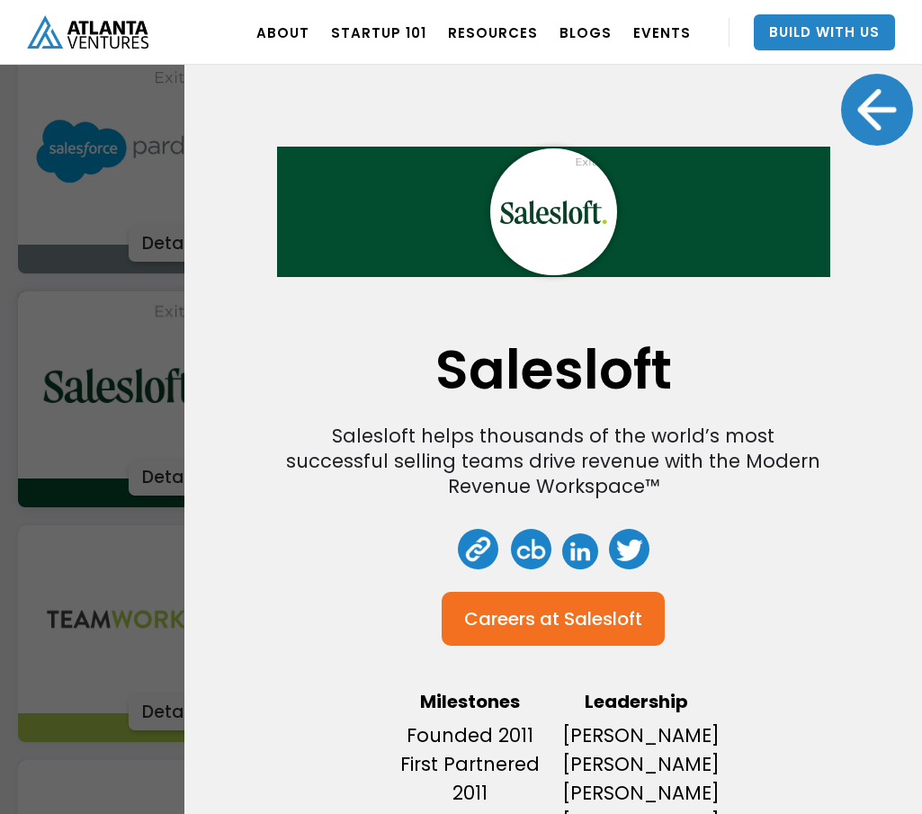
click at [580, 555] on link at bounding box center [580, 551] width 36 height 36
click at [466, 543] on link at bounding box center [478, 549] width 40 height 40
click at [564, 610] on div "Salesloft" at bounding box center [603, 619] width 78 height 18
click at [866, 112] on div at bounding box center [877, 110] width 72 height 72
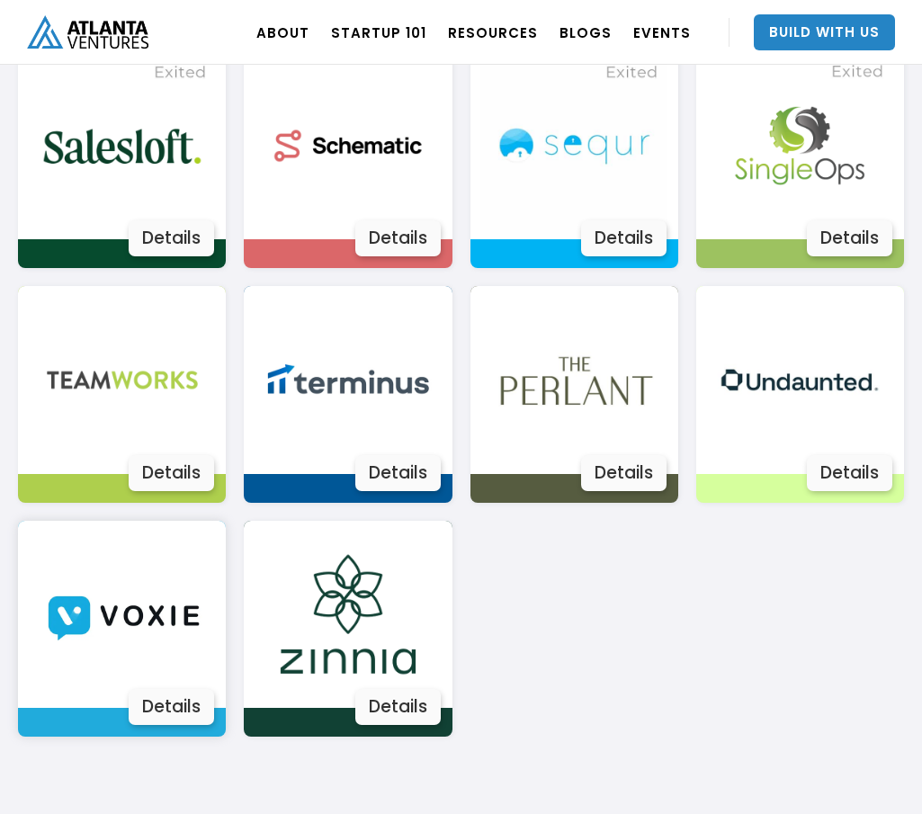
scroll to position [2953, 0]
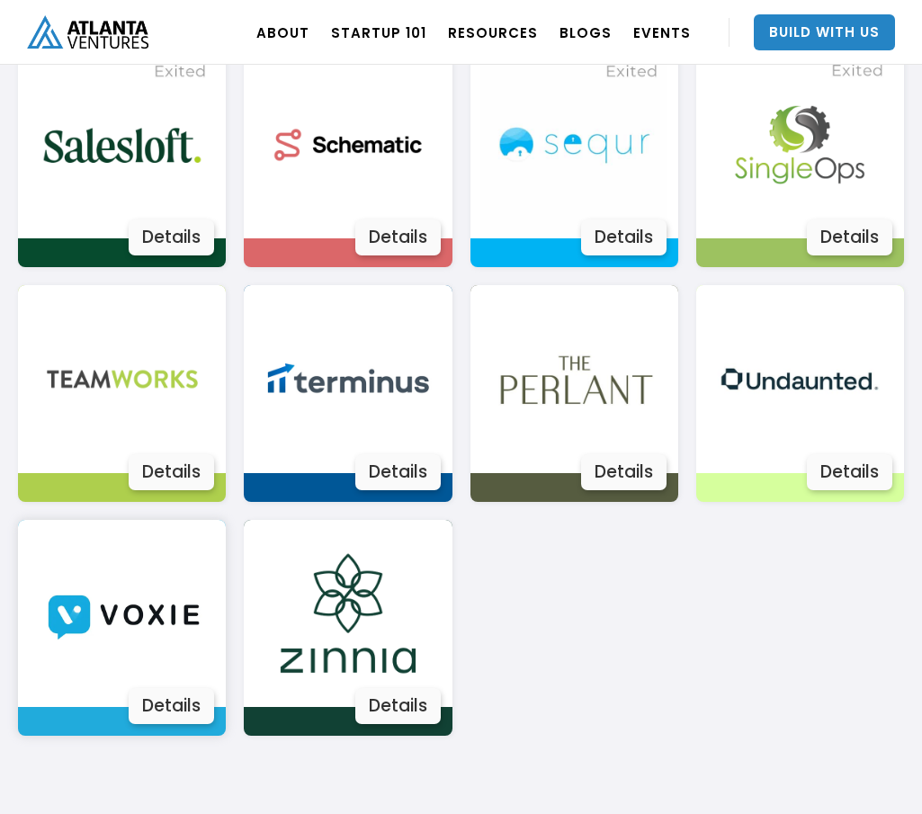
click at [62, 642] on img at bounding box center [122, 613] width 187 height 187
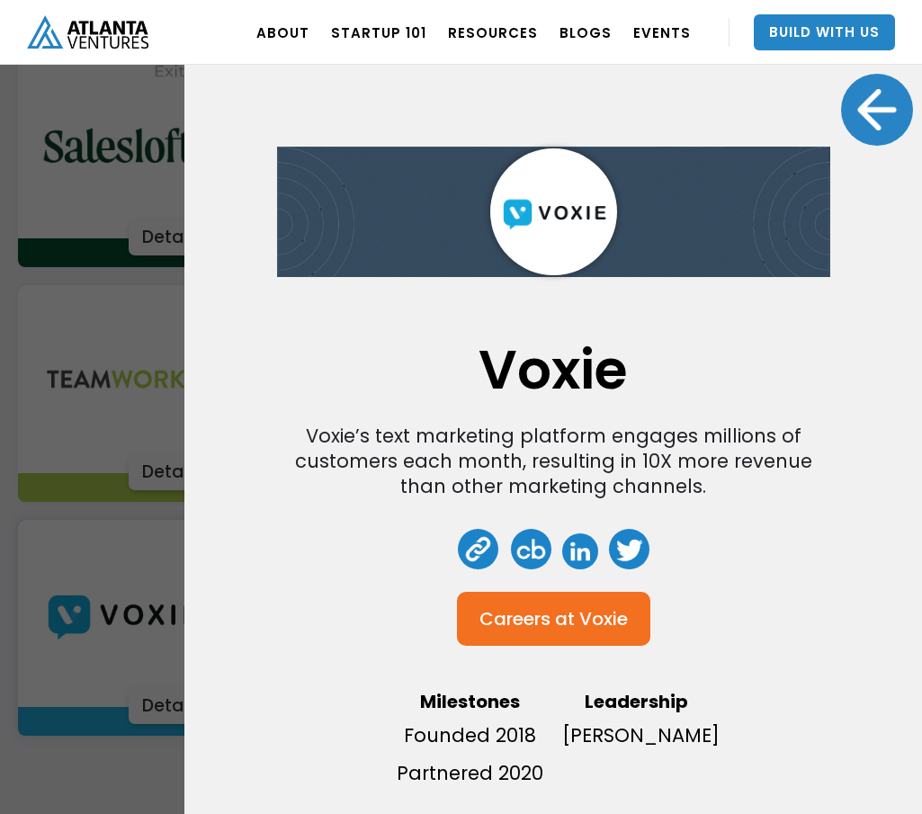
drag, startPoint x: 857, startPoint y: 133, endPoint x: 848, endPoint y: 146, distance: 15.5
click at [854, 131] on div at bounding box center [877, 110] width 72 height 72
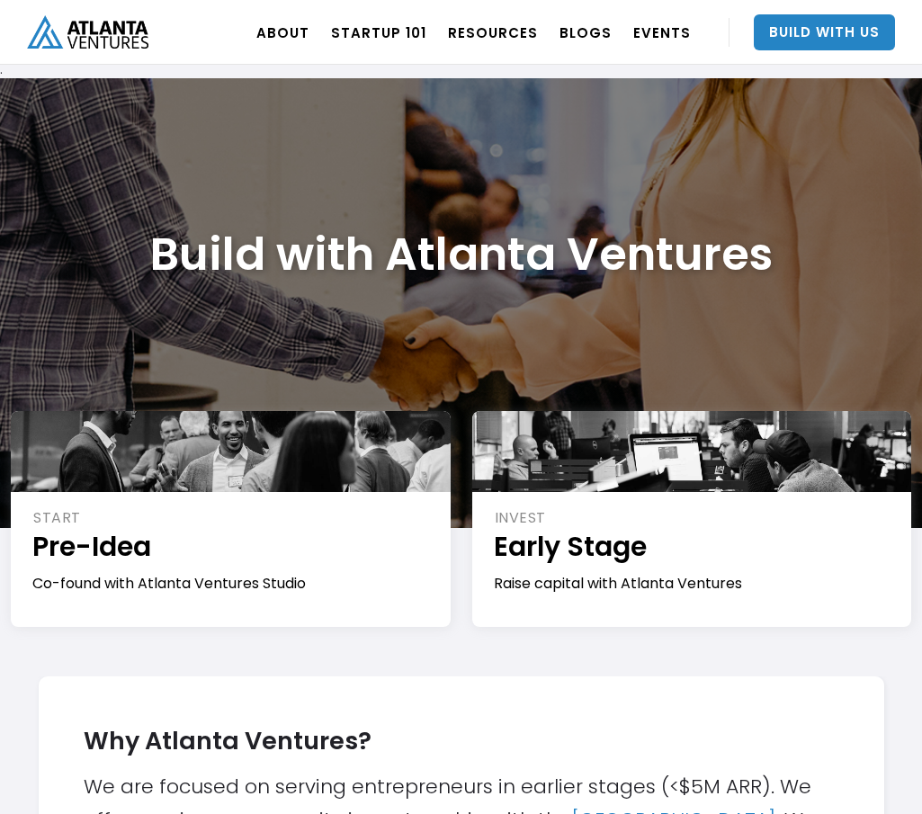
scroll to position [0, 0]
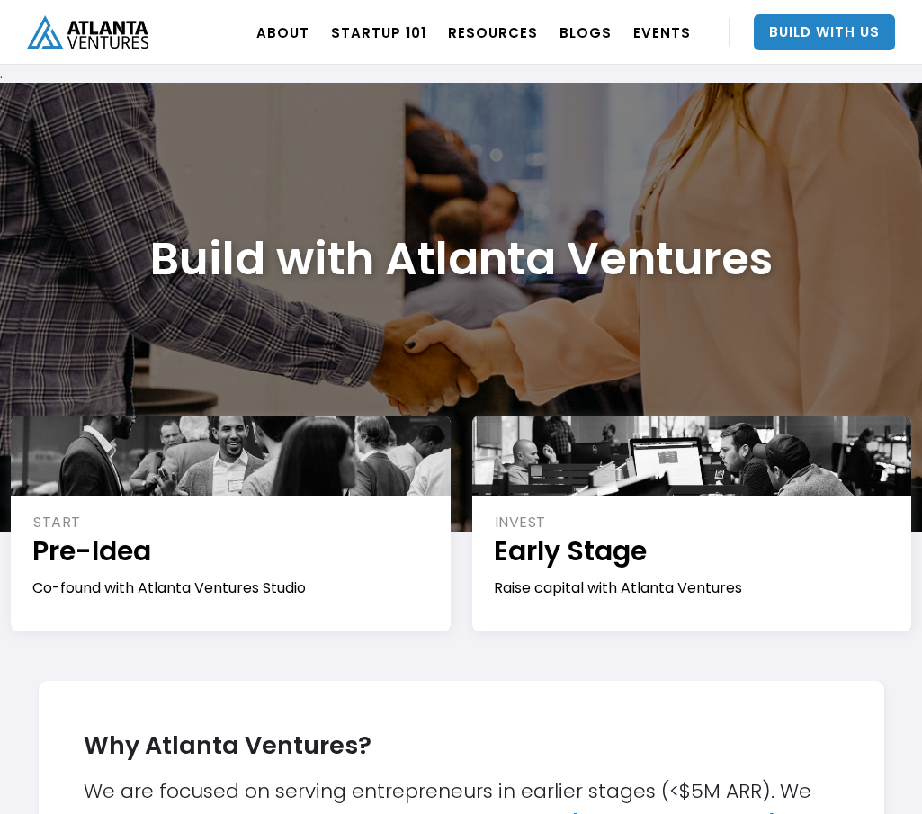
click at [18, 660] on div "START Pre-Idea Co-found with Atlanta Ventures Studio Join the Studio →" at bounding box center [231, 548] width 462 height 265
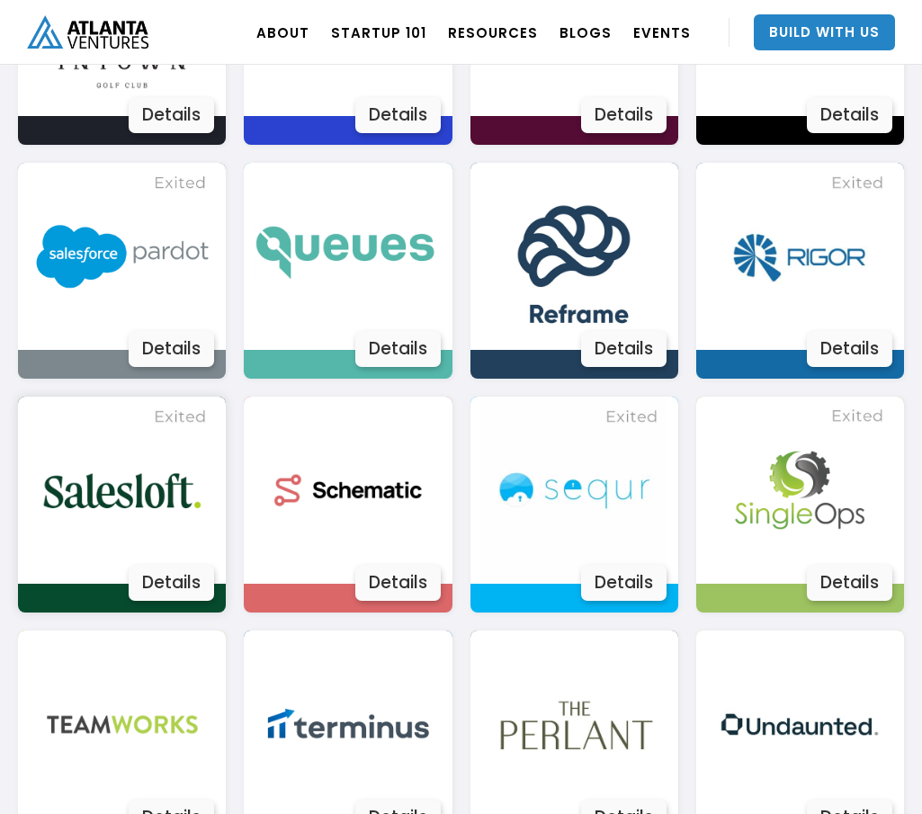
scroll to position [2609, 0]
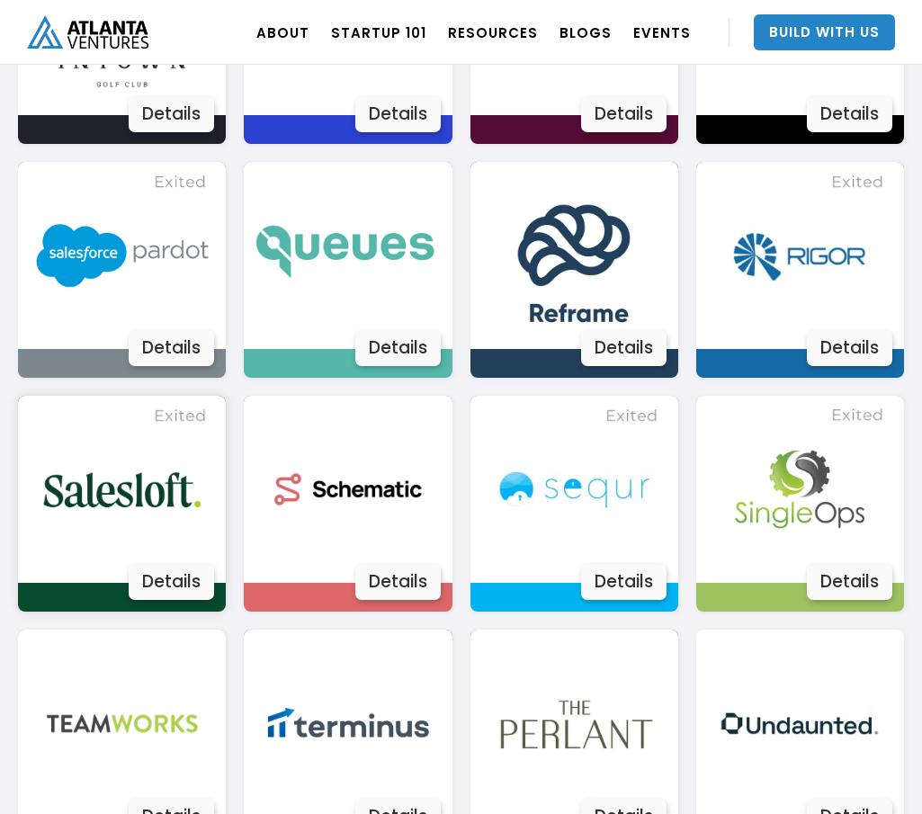
click at [148, 533] on img at bounding box center [122, 489] width 187 height 187
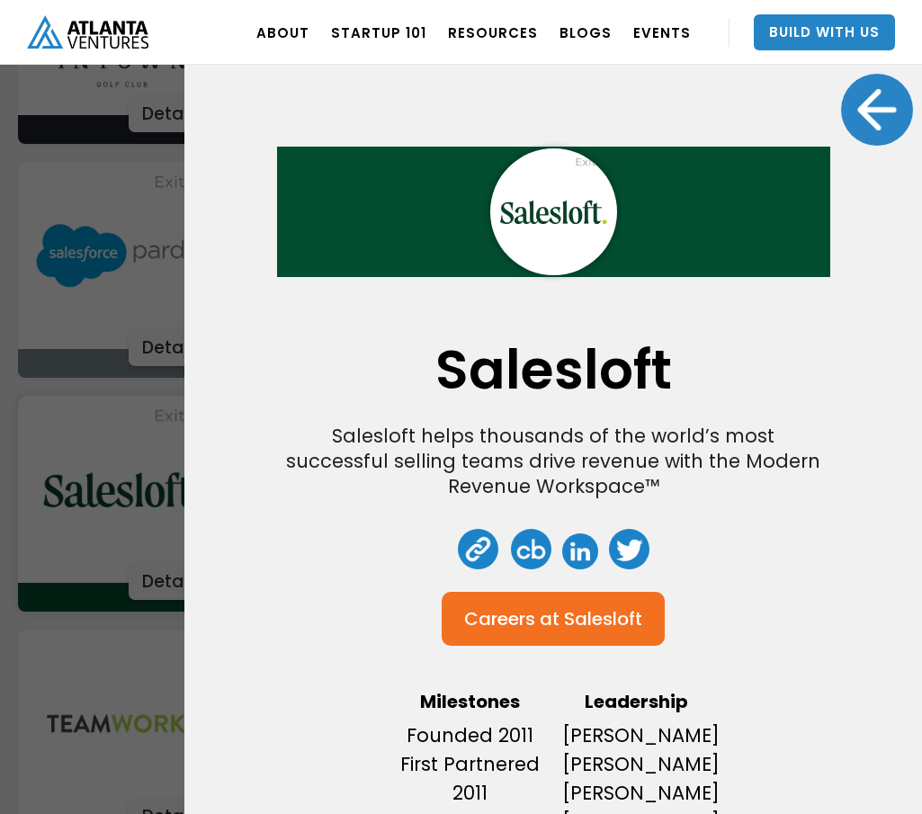
click at [481, 554] on link at bounding box center [478, 549] width 40 height 40
click at [577, 556] on link at bounding box center [580, 551] width 36 height 36
